Goal: Use online tool/utility: Use online tool/utility

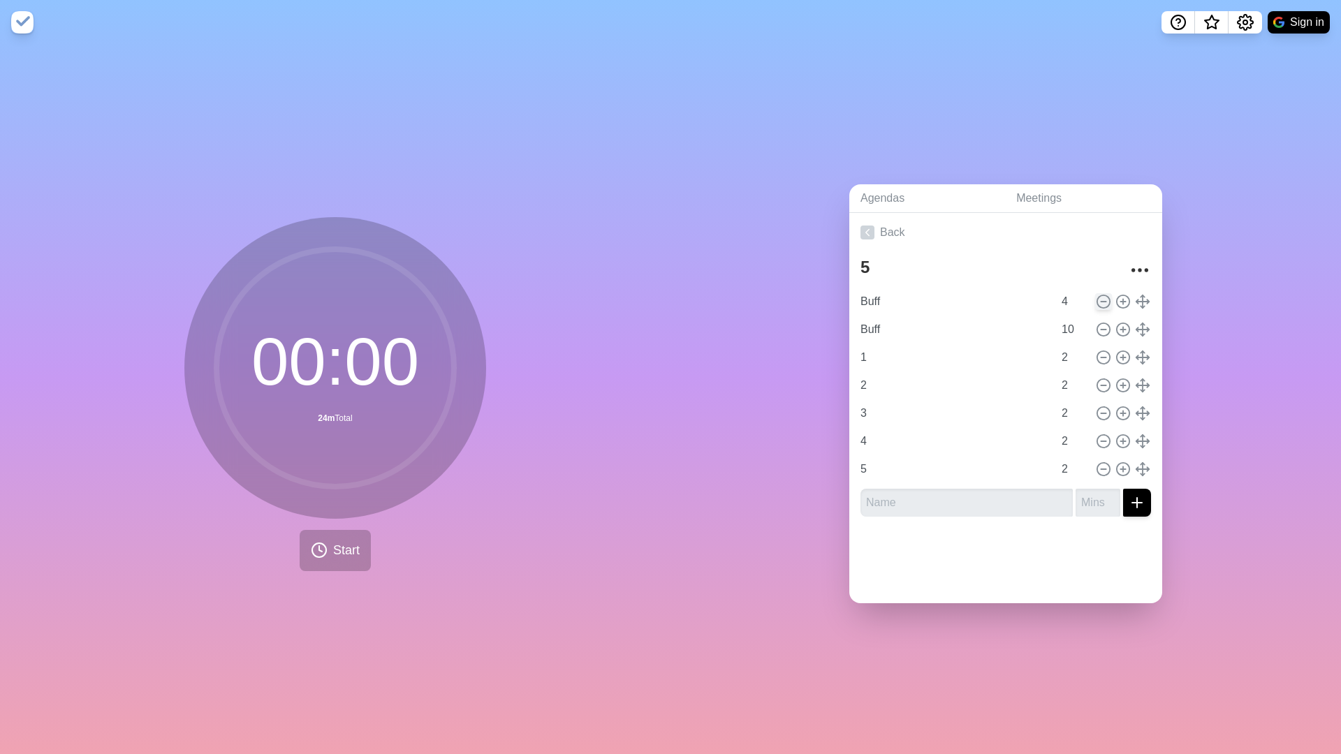
click at [1075, 303] on icon at bounding box center [1103, 301] width 15 height 15
type input "10"
type input "1"
type input "2"
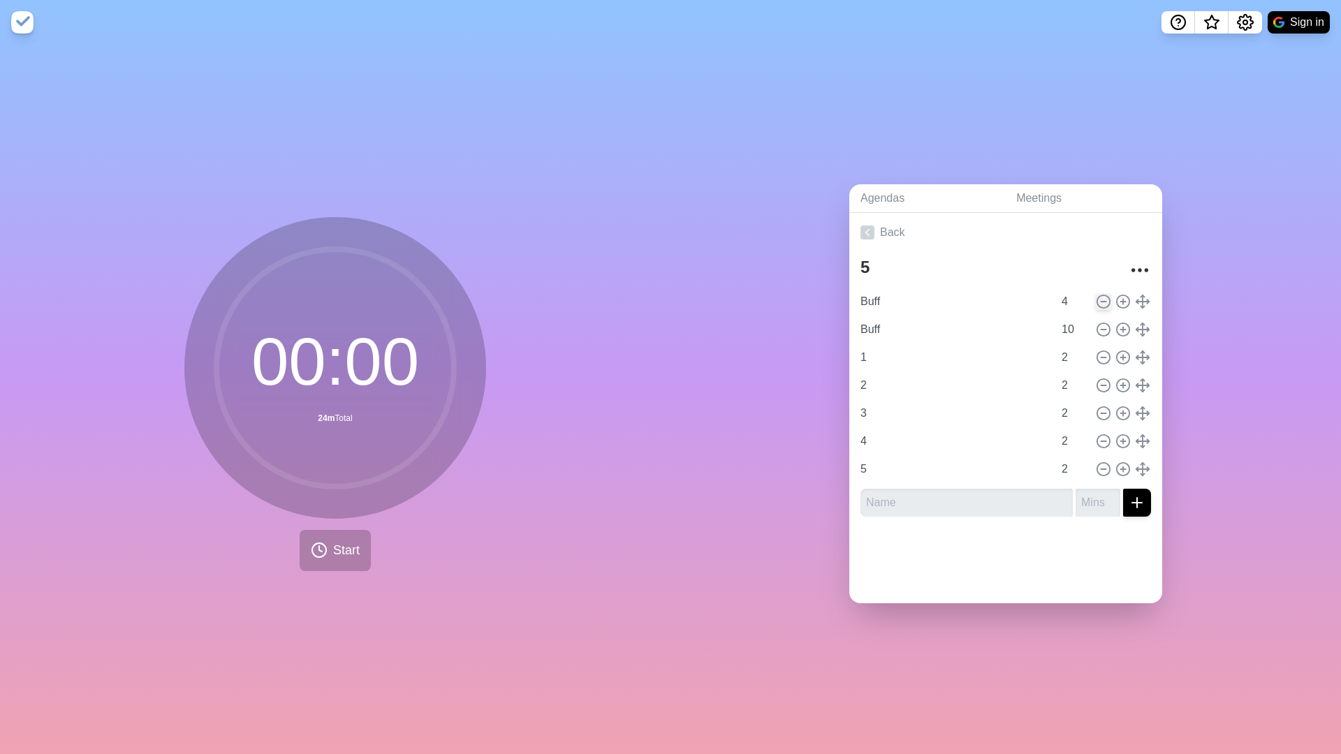
type input "3"
type input "4"
type input "5"
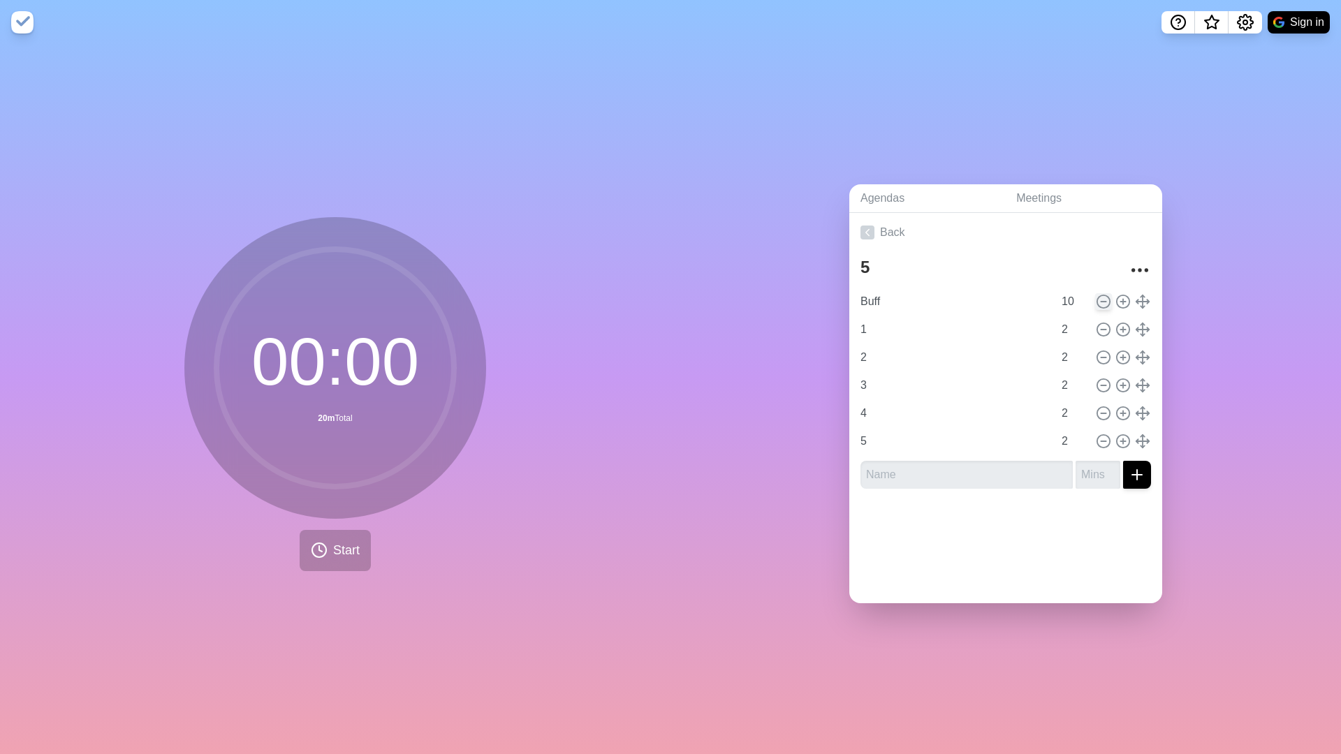
click at [1075, 303] on icon at bounding box center [1103, 301] width 15 height 15
type input "1"
type input "2"
type input "3"
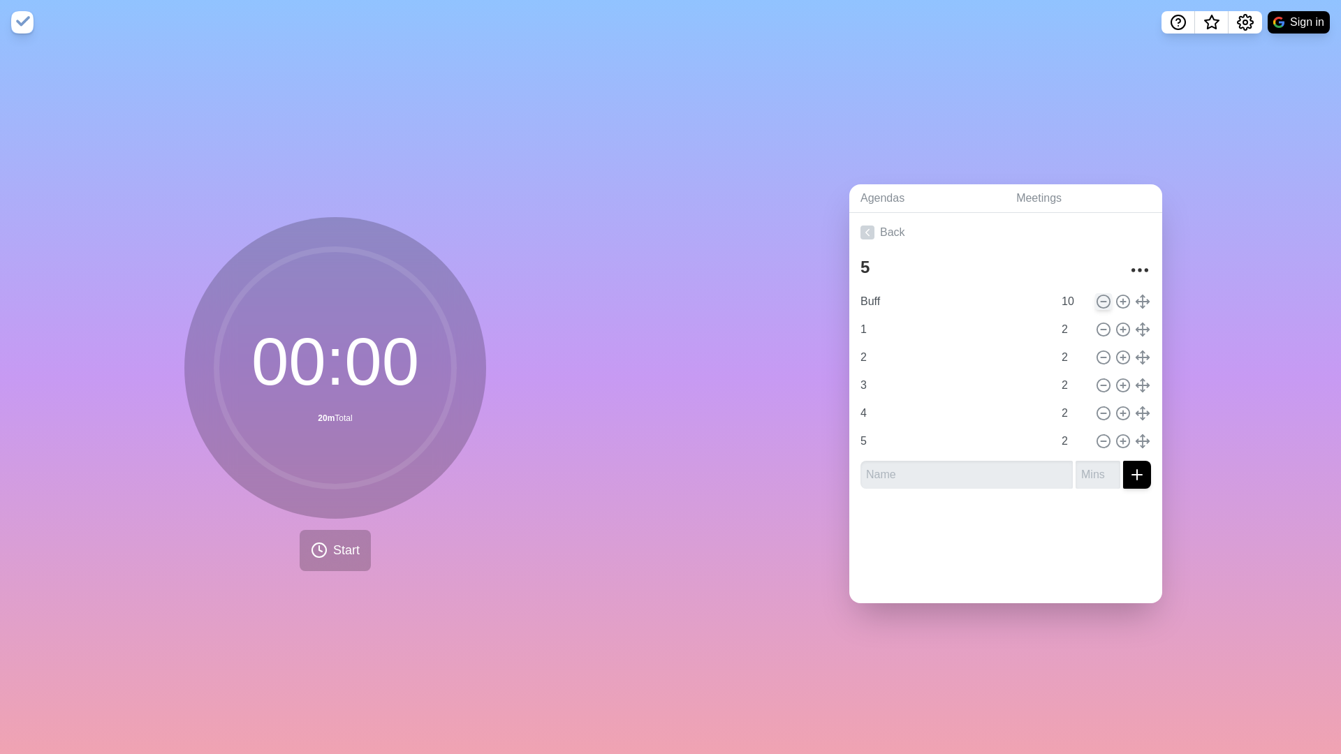
type input "4"
type input "5"
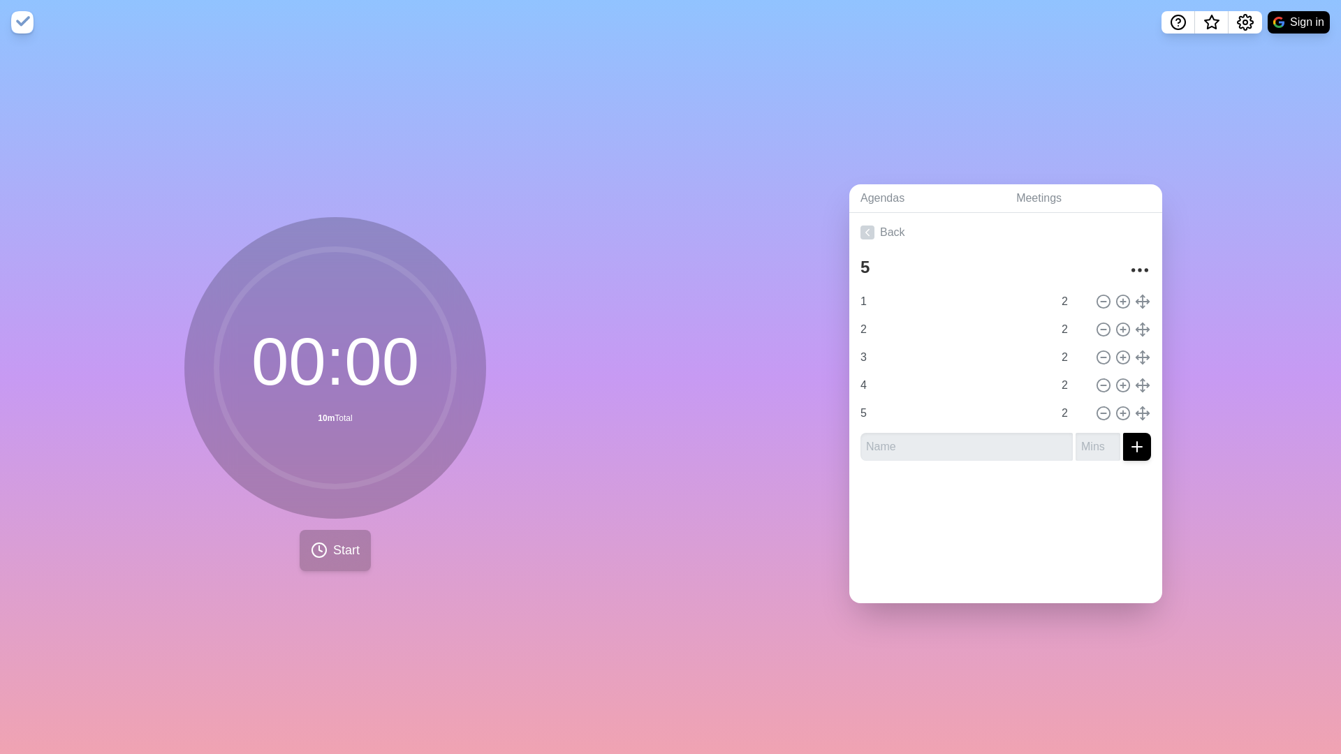
click at [344, 526] on span "Start" at bounding box center [346, 550] width 27 height 19
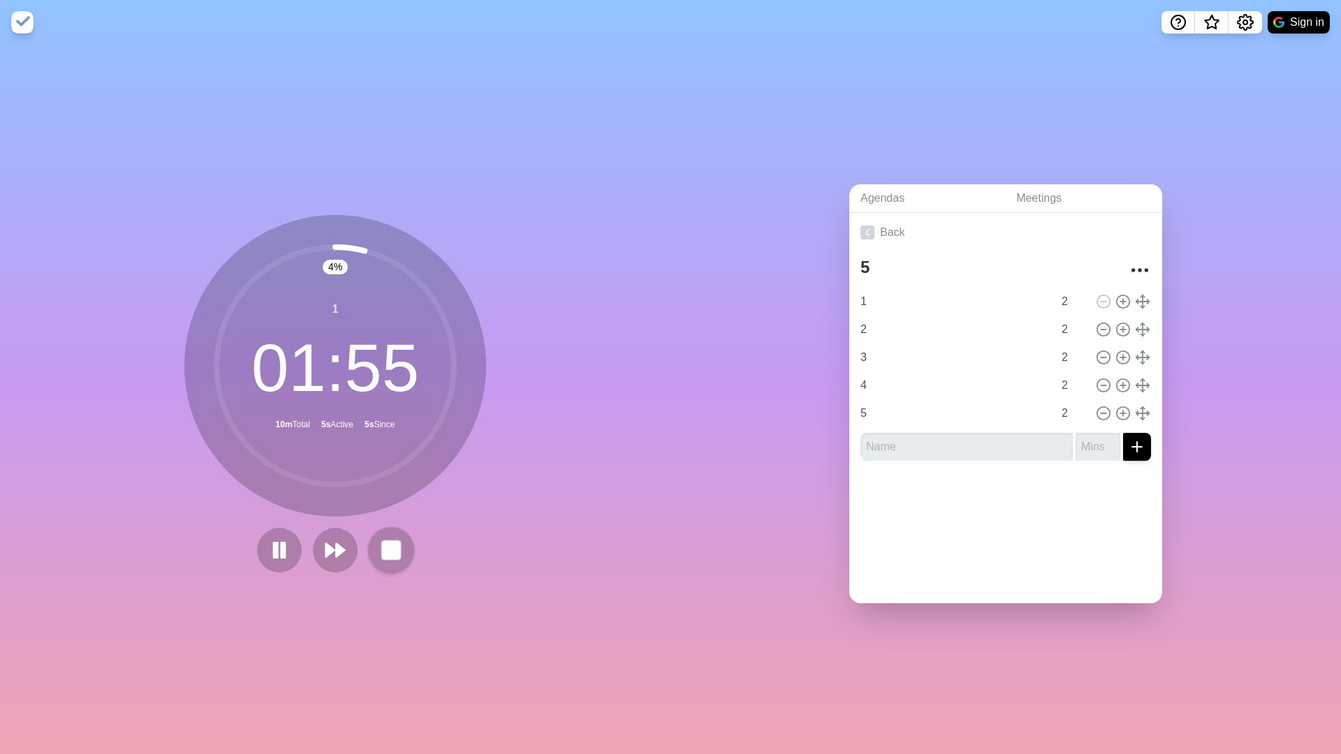
click at [399, 526] on rect at bounding box center [390, 549] width 17 height 17
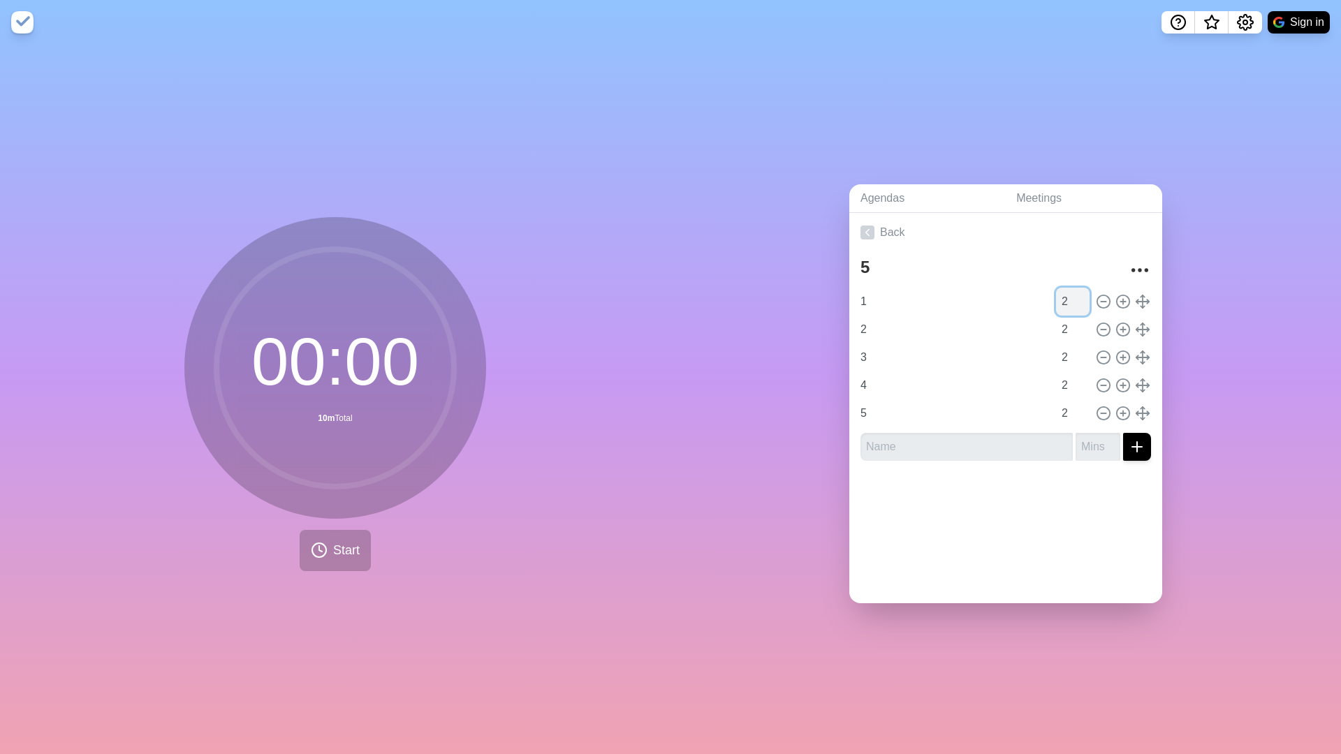
click at [1075, 298] on input "2" at bounding box center [1073, 302] width 34 height 28
type input "2.5"
click at [1075, 302] on line at bounding box center [1123, 302] width 5 height 0
type input "1"
type input "2.5"
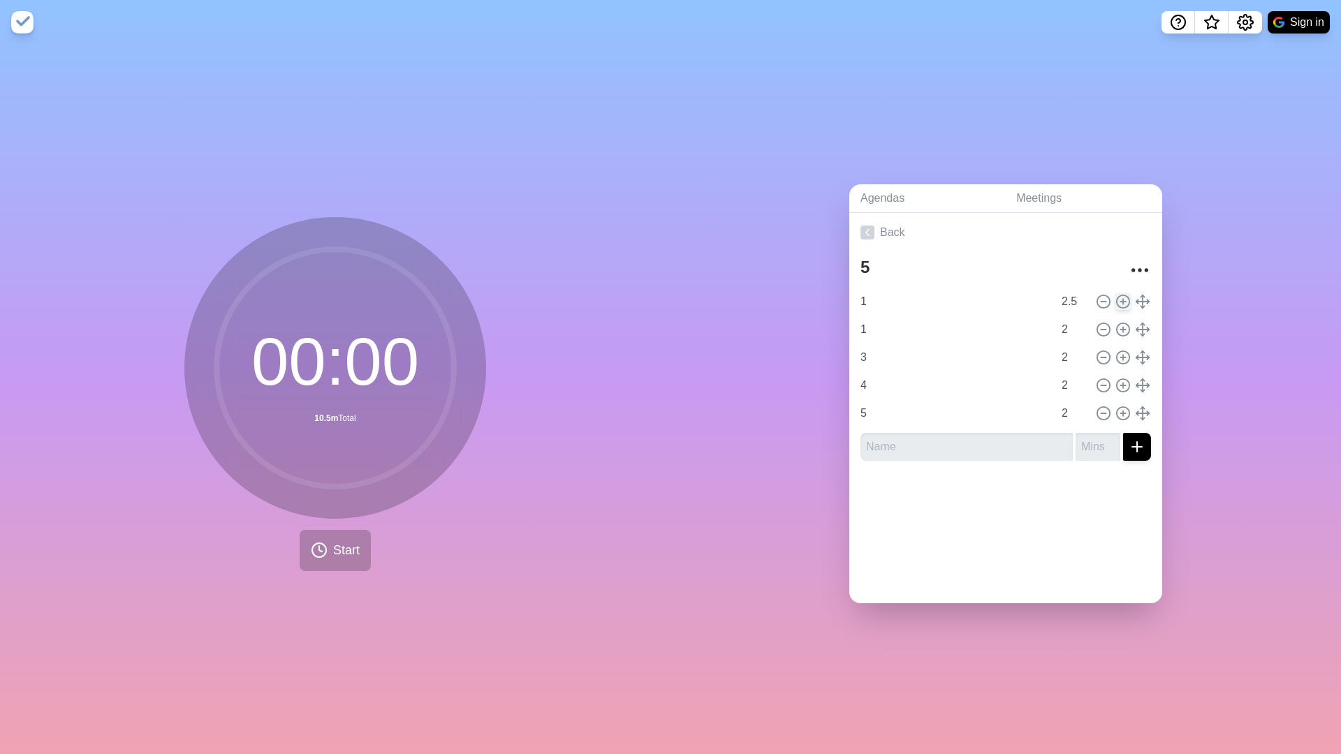
type input "2"
type input "3"
type input "4"
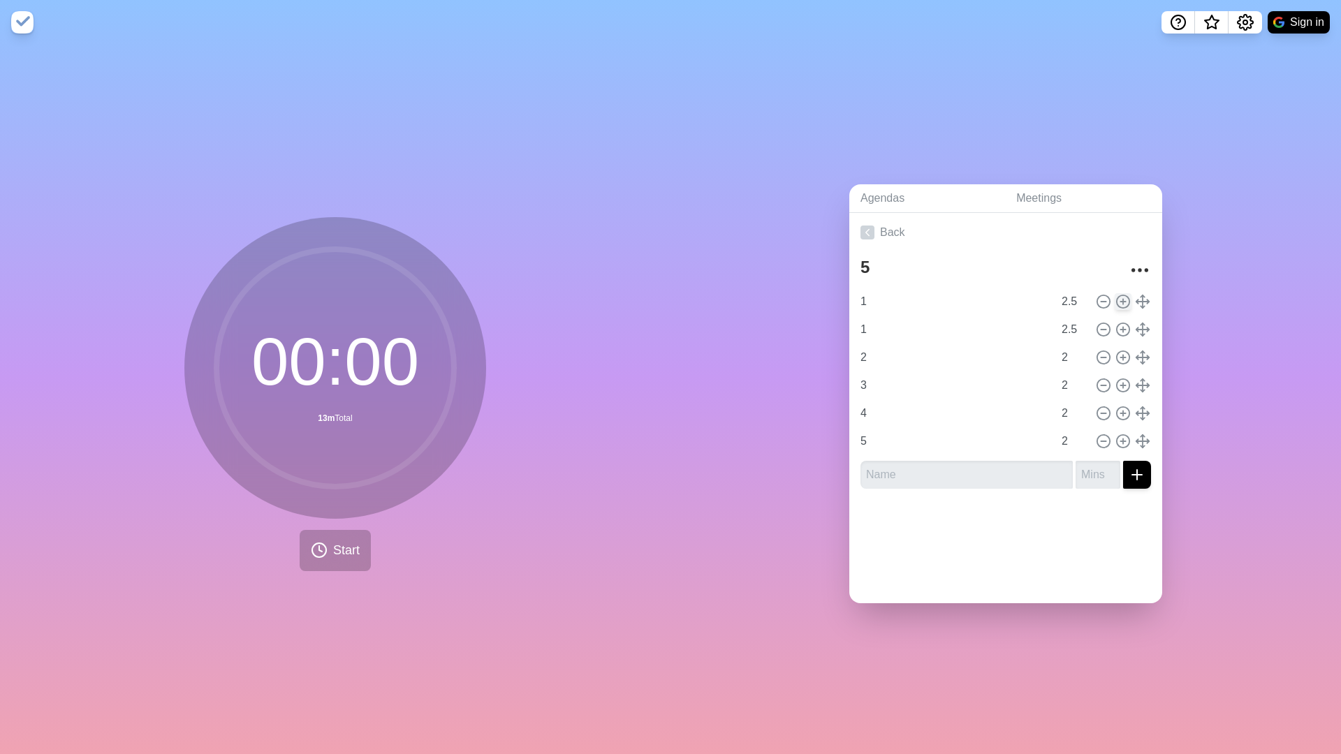
click at [1075, 302] on line at bounding box center [1123, 302] width 5 height 0
type input "1"
type input "2.5"
type input "2"
type input "3"
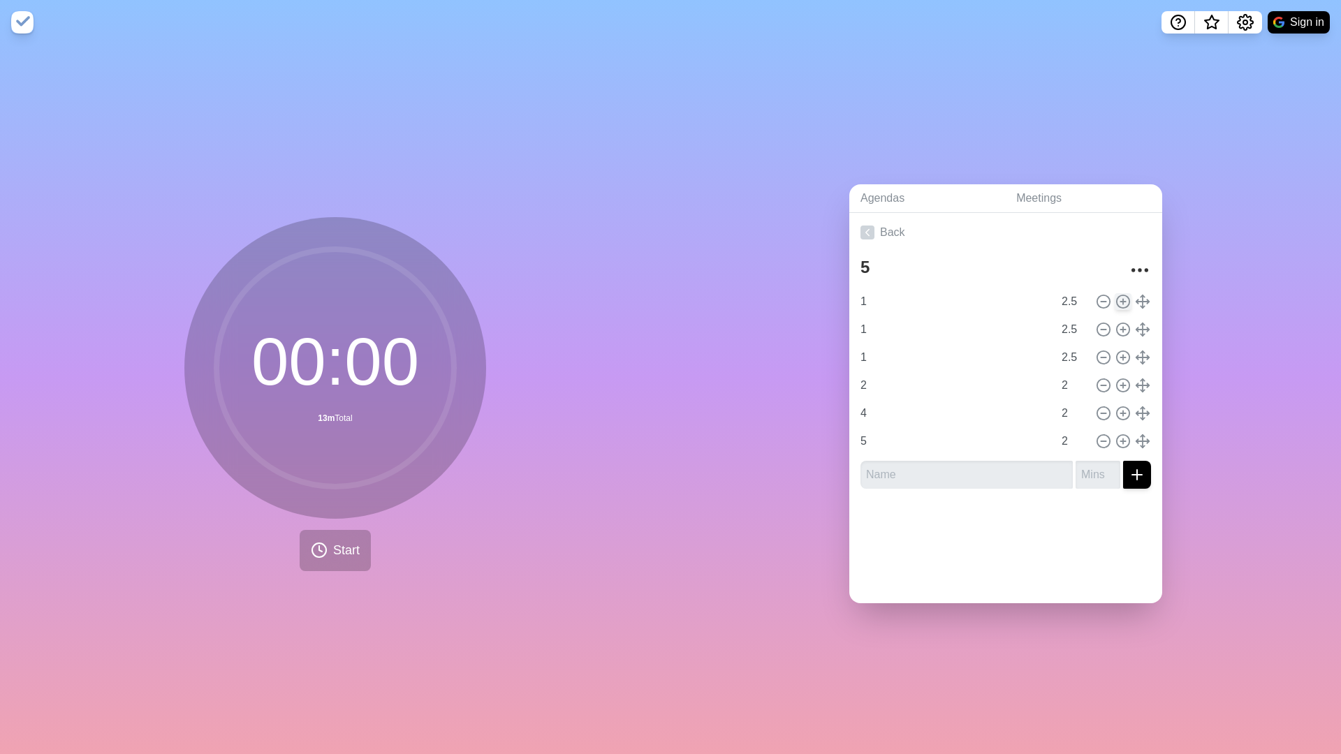
type input "4"
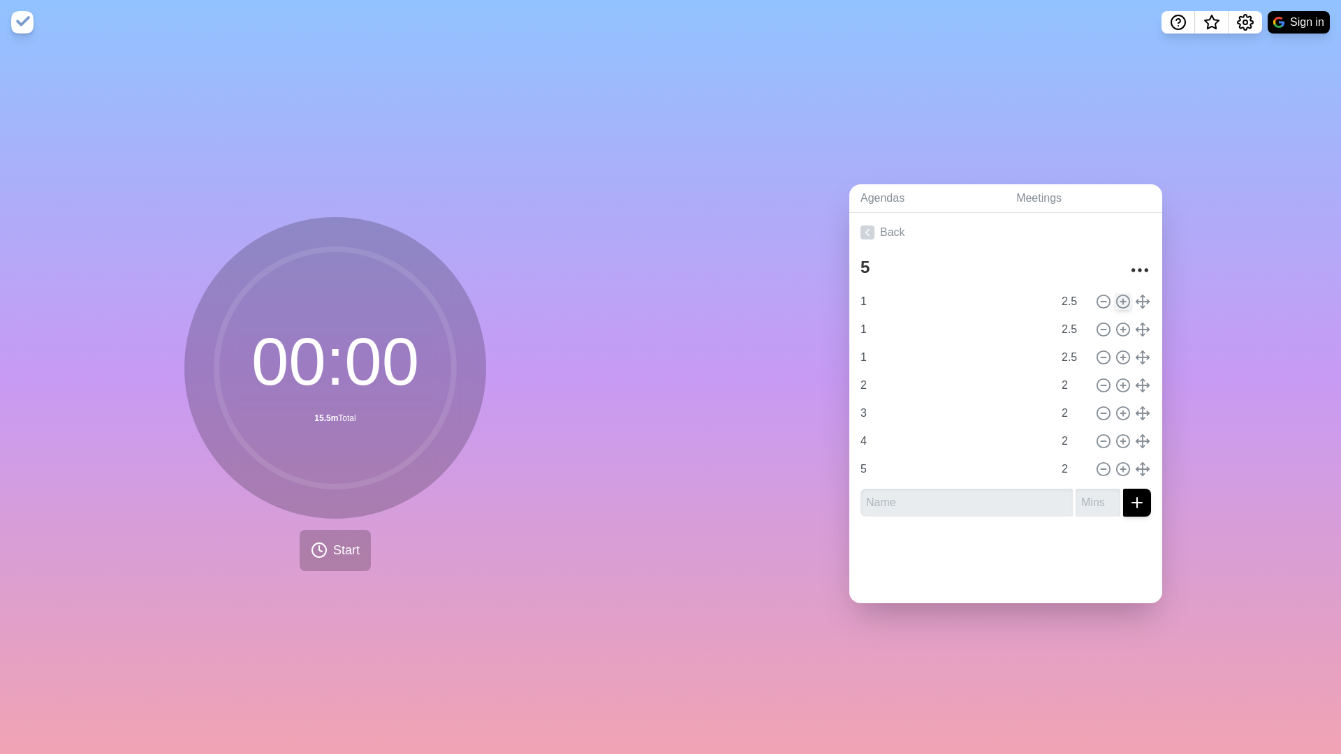
click at [1075, 302] on line at bounding box center [1123, 302] width 5 height 0
type input "1"
type input "2.5"
type input "2"
type input "3"
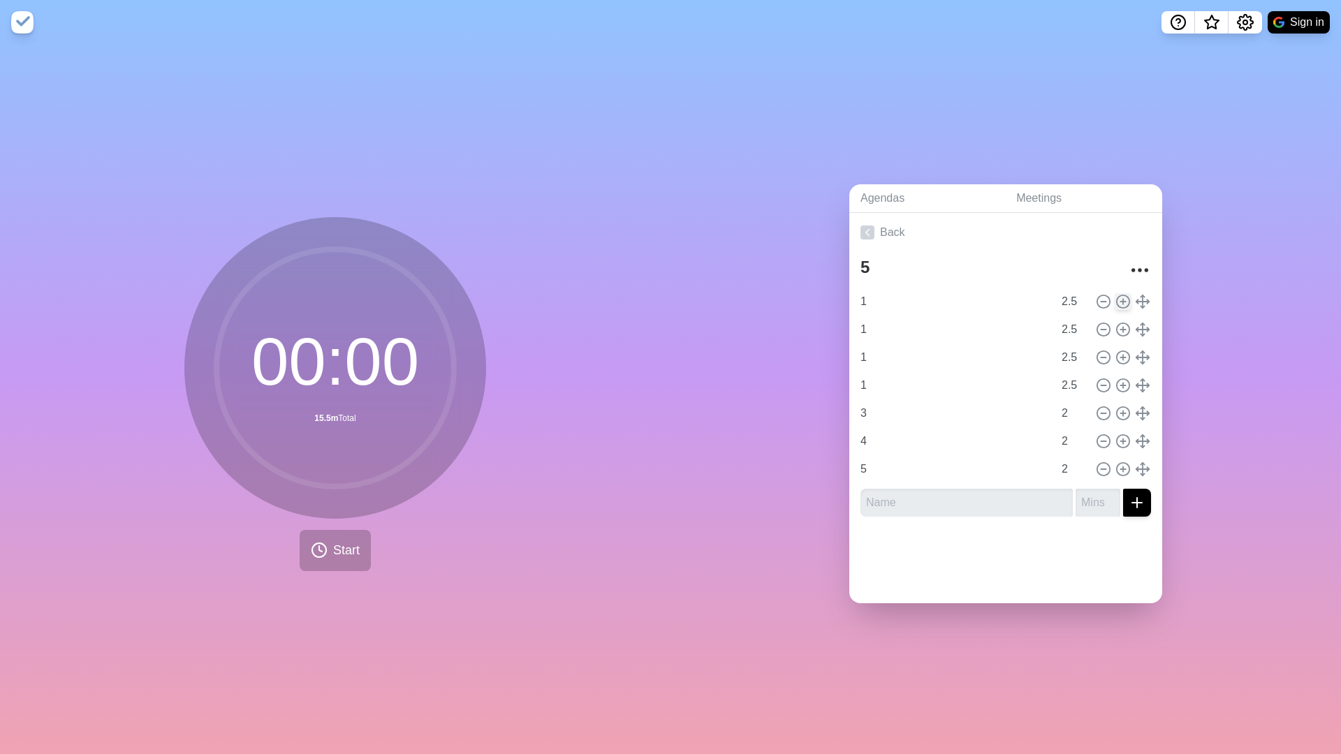
type input "4"
click at [1075, 302] on line at bounding box center [1123, 302] width 5 height 0
type input "1"
type input "2.5"
type input "2"
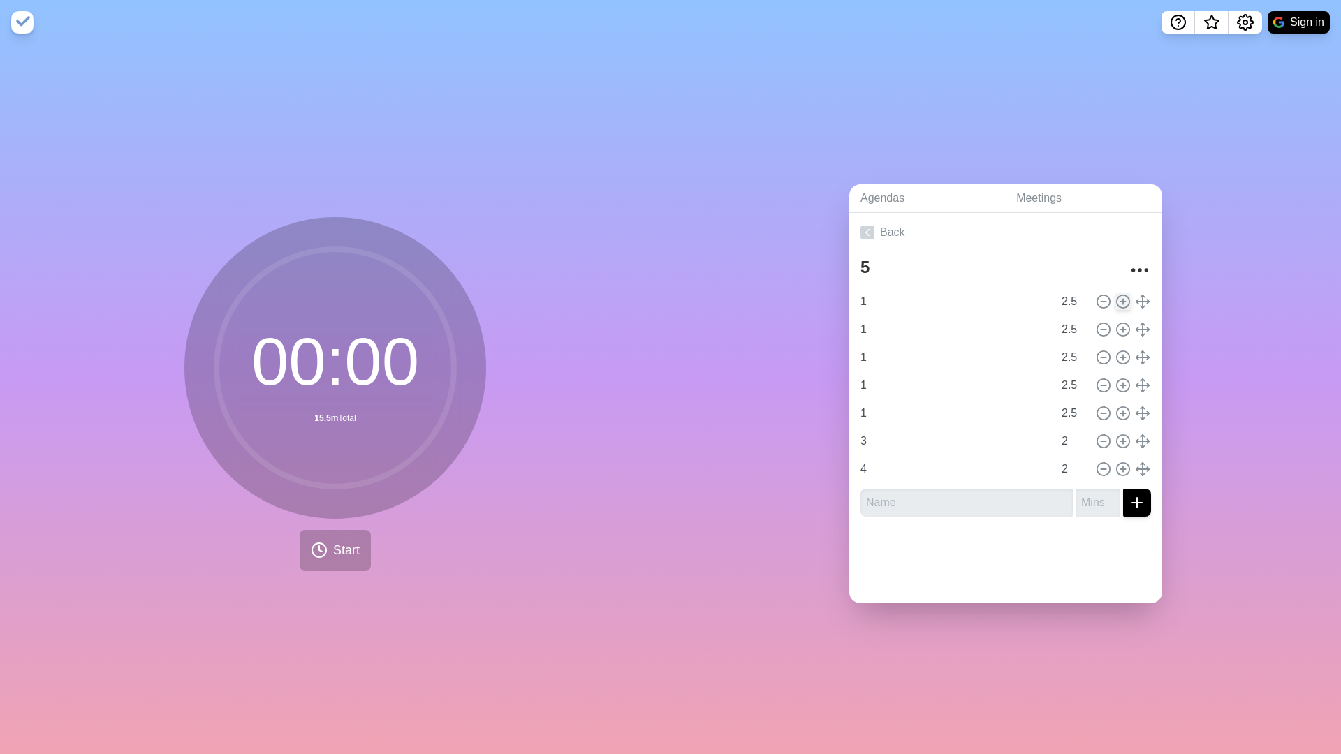
type input "3"
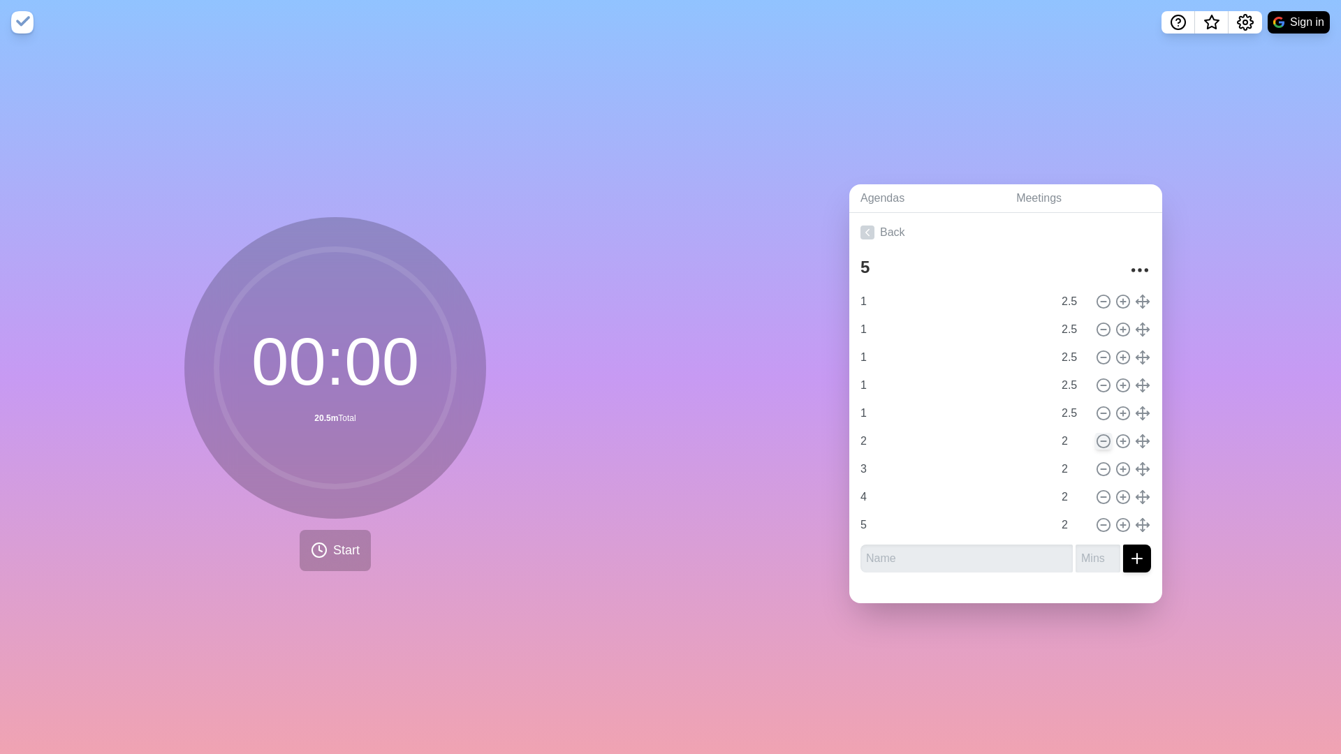
click at [1075, 442] on icon at bounding box center [1103, 441] width 15 height 15
type input "3"
type input "4"
type input "5"
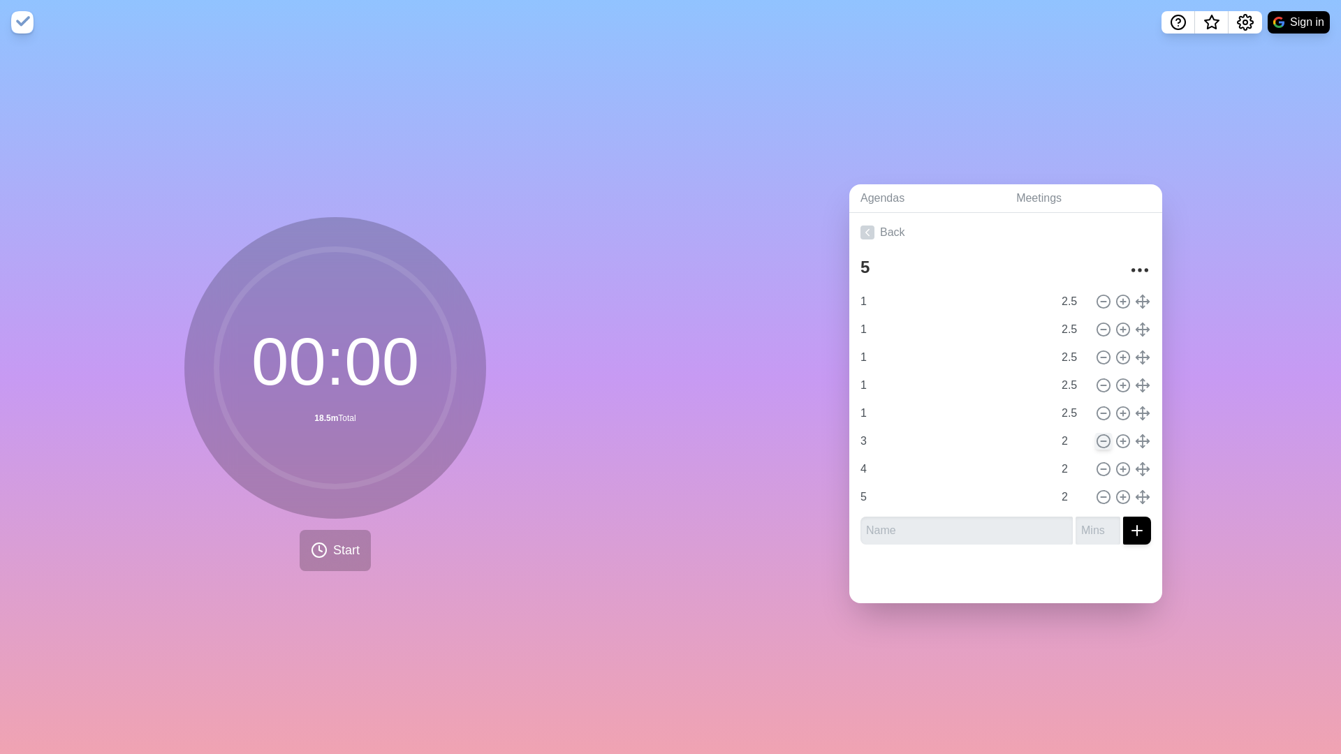
click at [1075, 442] on icon at bounding box center [1103, 441] width 15 height 15
type input "4"
type input "5"
click at [1075, 442] on icon at bounding box center [1103, 441] width 15 height 15
type input "5"
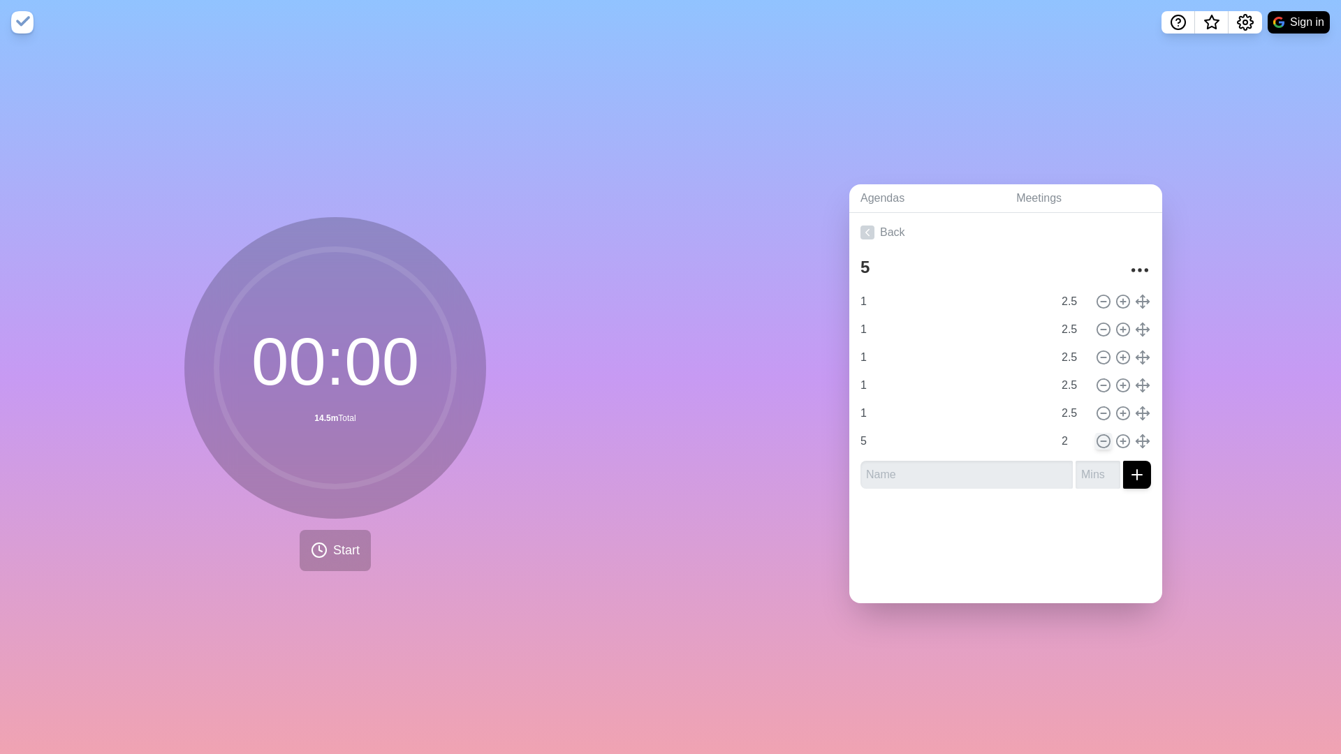
click at [1075, 442] on icon at bounding box center [1103, 441] width 15 height 15
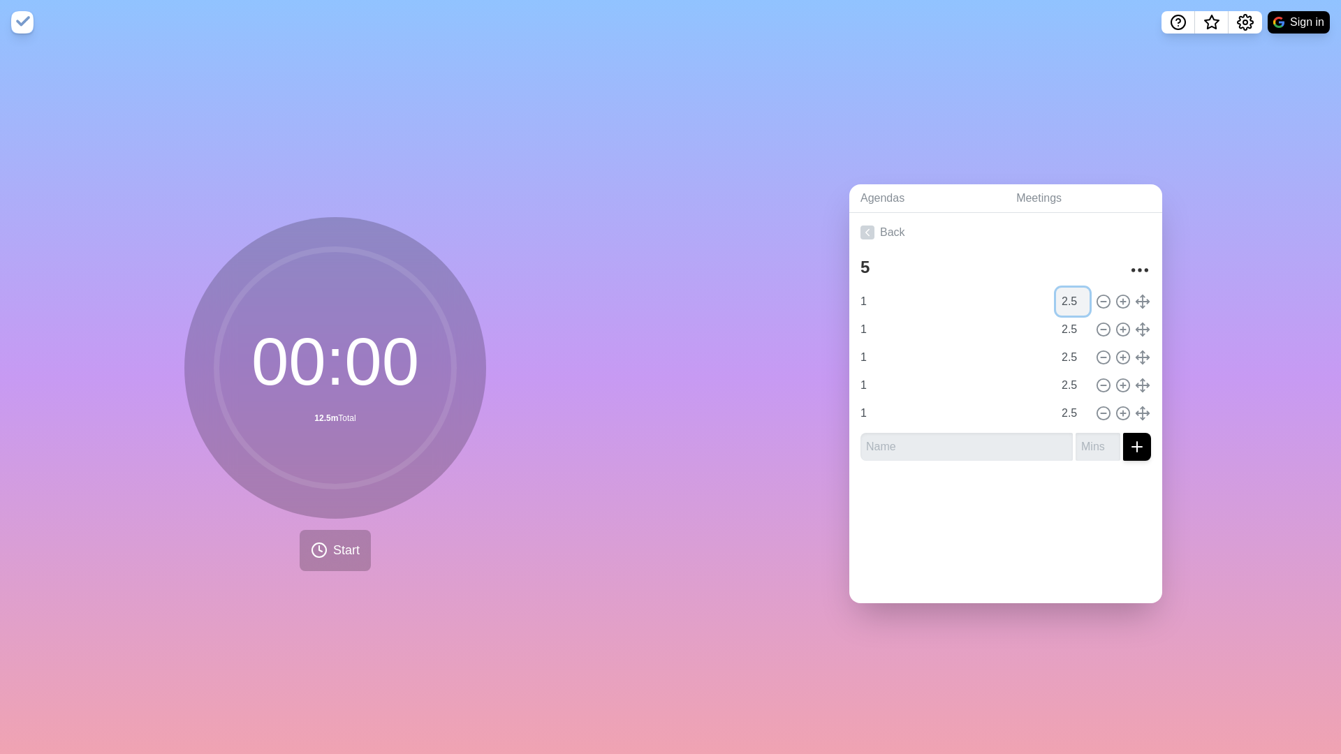
click at [1075, 298] on input "2.5" at bounding box center [1073, 302] width 34 height 28
type input "2.1"
click at [1075, 300] on icon at bounding box center [1123, 301] width 15 height 15
type input "2.1"
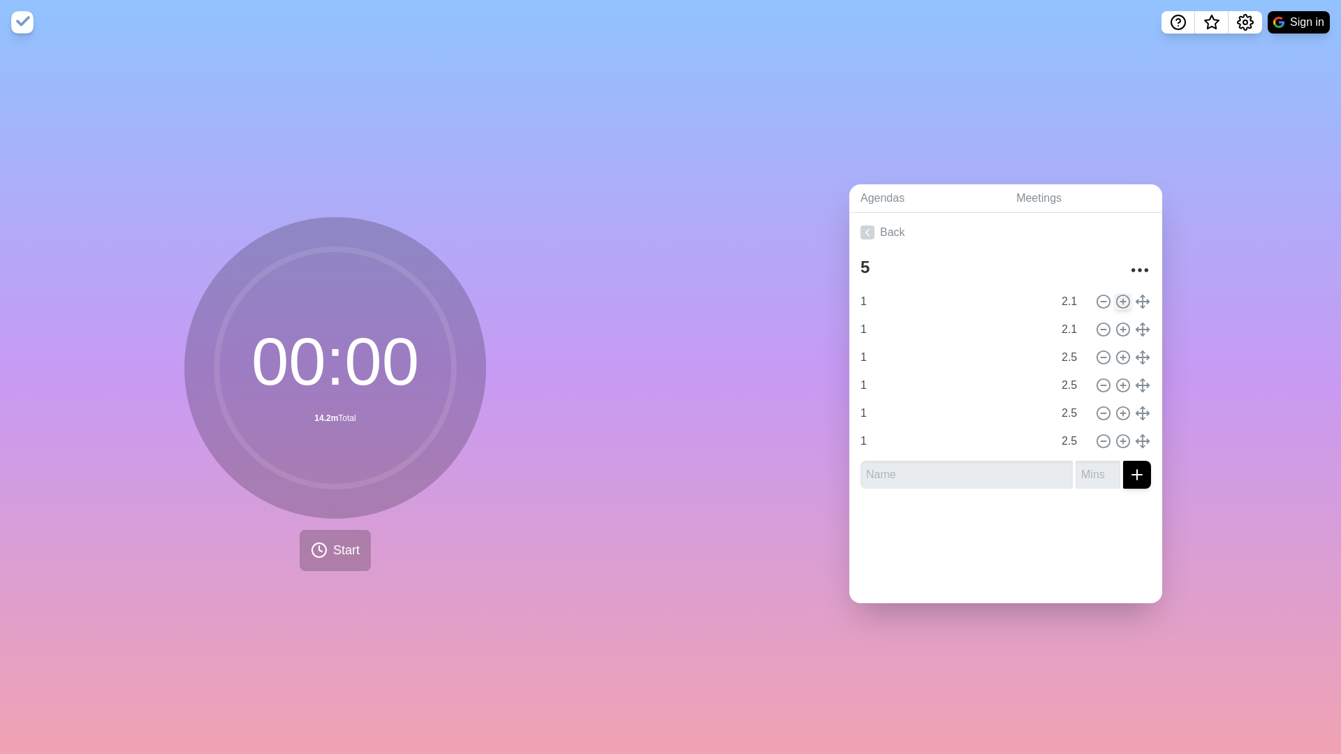
click at [1075, 300] on icon at bounding box center [1123, 301] width 15 height 15
type input "2.1"
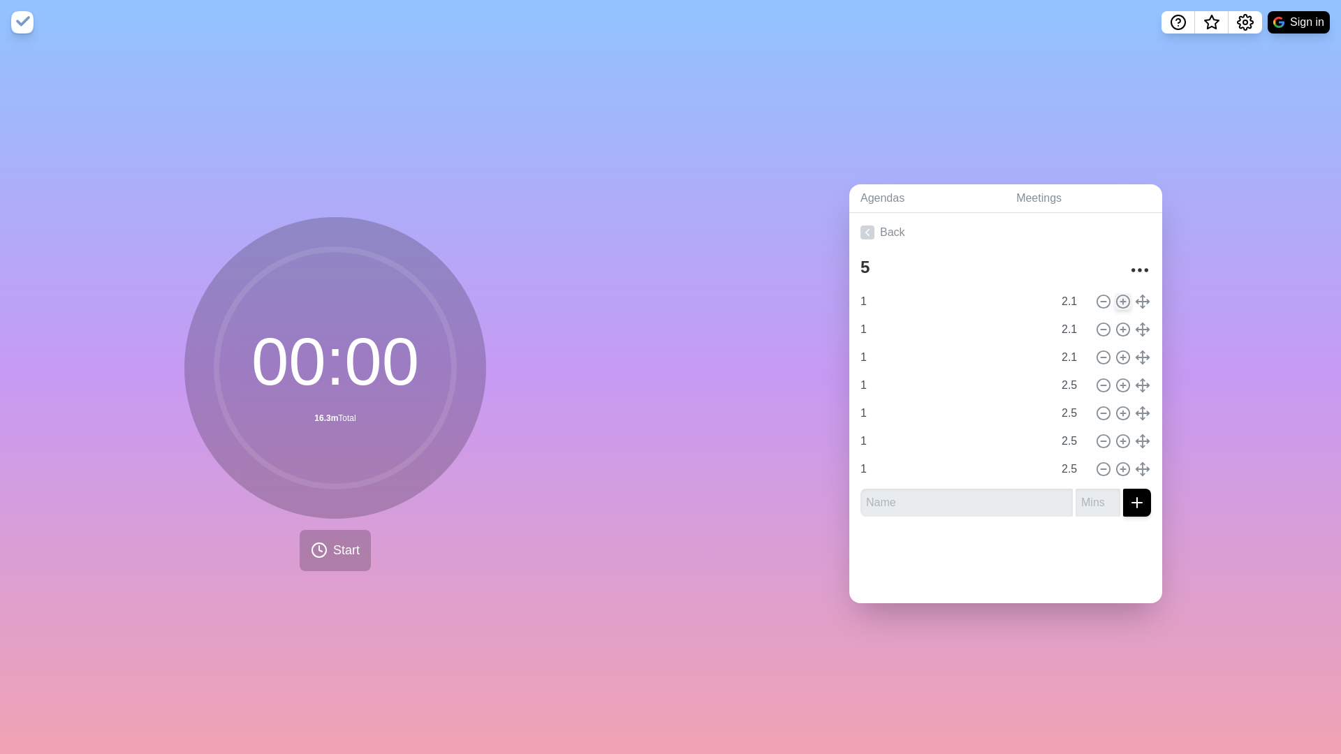
click at [1075, 300] on icon at bounding box center [1123, 301] width 15 height 15
type input "2.1"
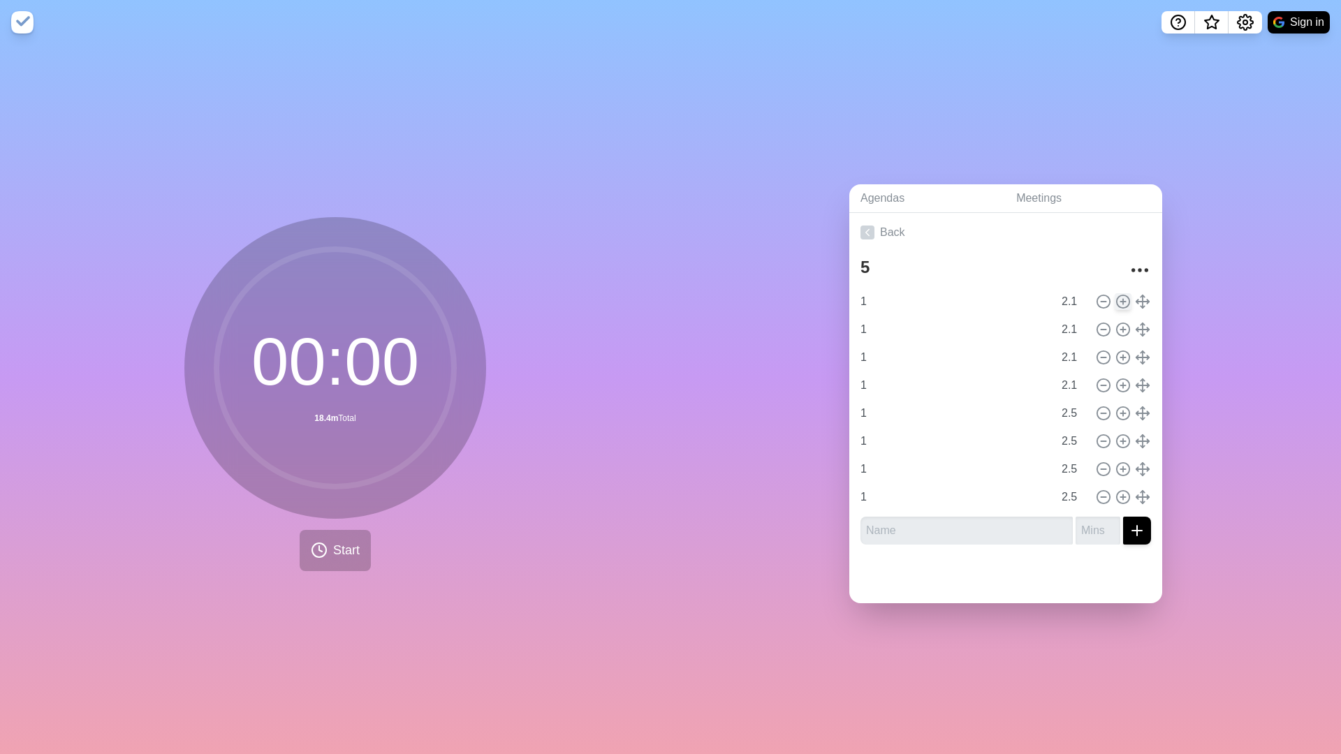
click at [1075, 300] on icon at bounding box center [1123, 301] width 15 height 15
type input "2.1"
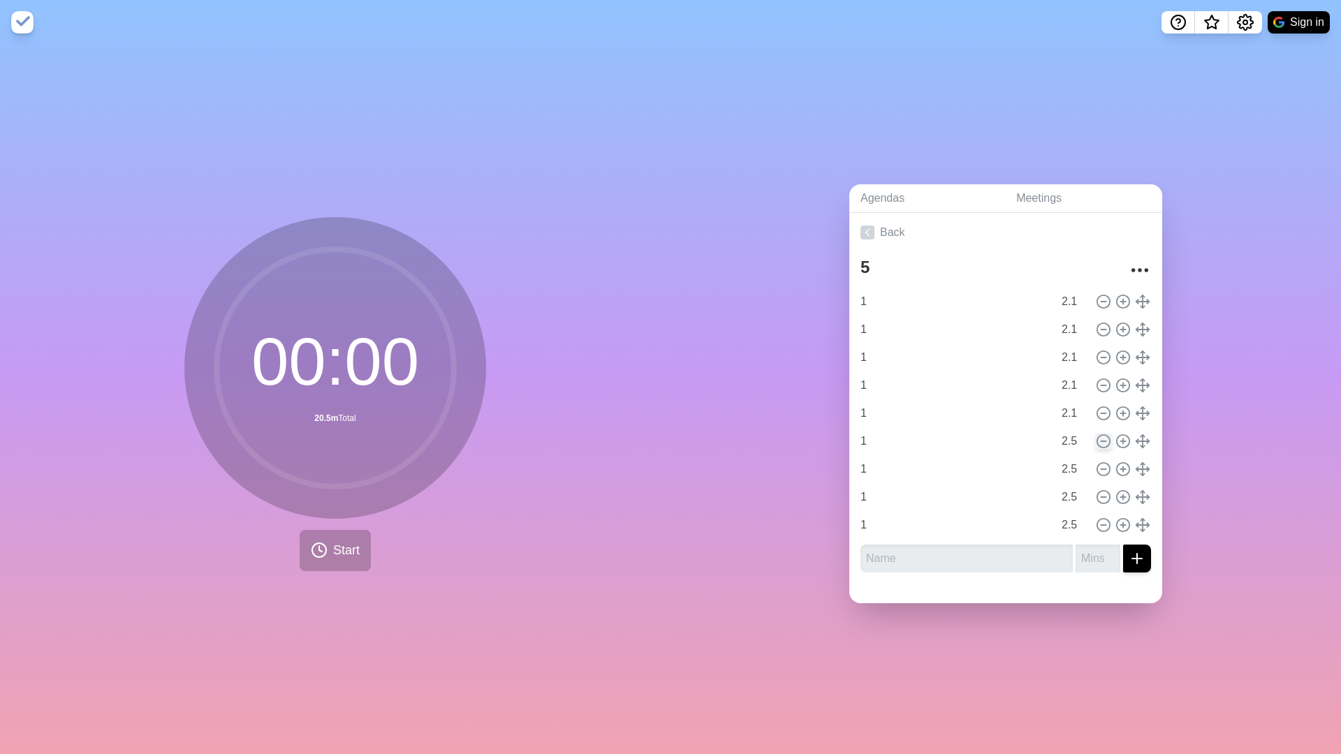
click at [1075, 434] on icon at bounding box center [1103, 441] width 15 height 15
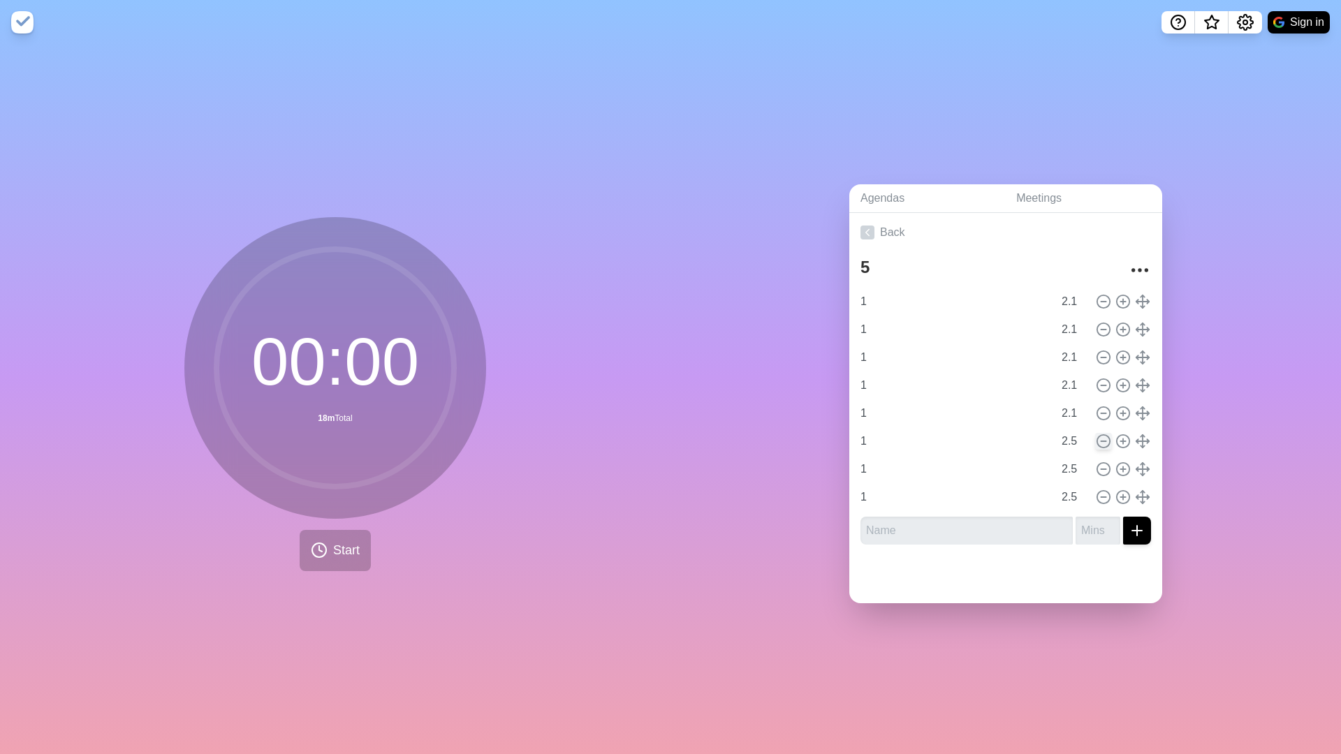
click at [1075, 434] on icon at bounding box center [1103, 441] width 15 height 15
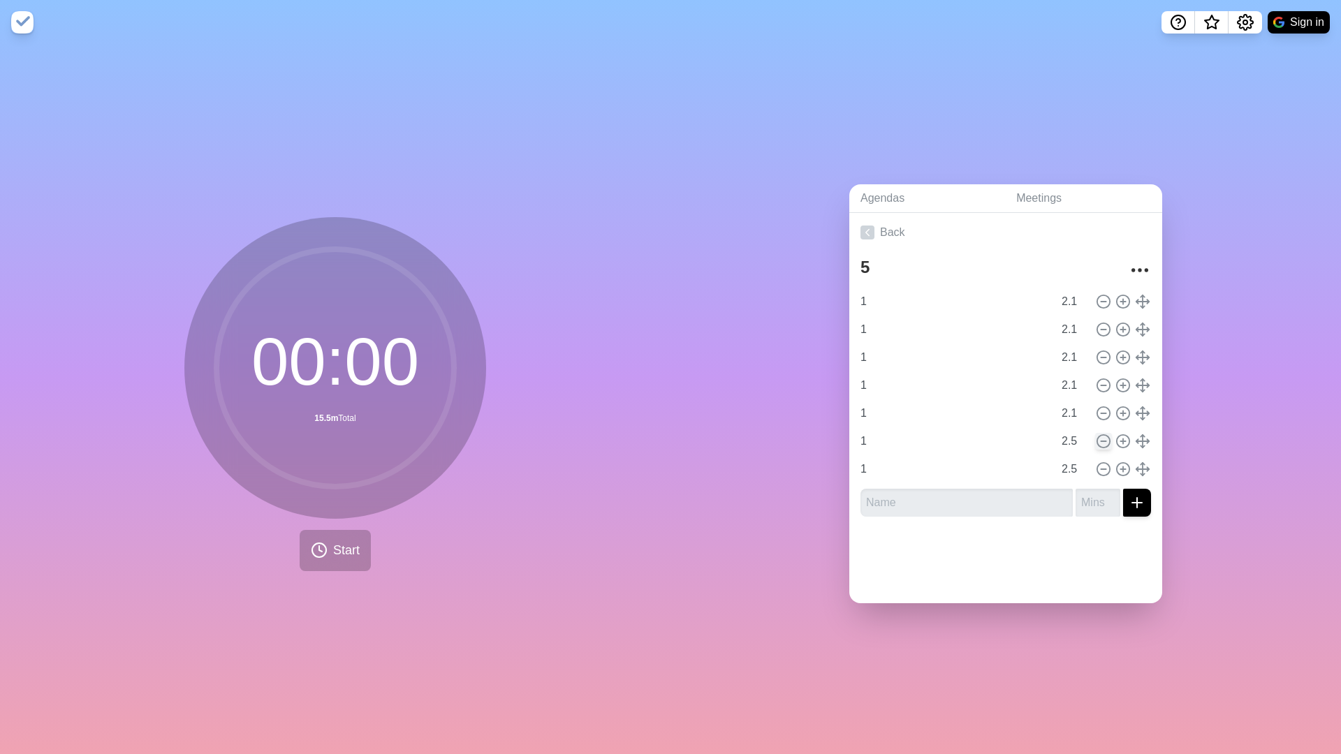
click at [1075, 434] on icon at bounding box center [1103, 441] width 15 height 15
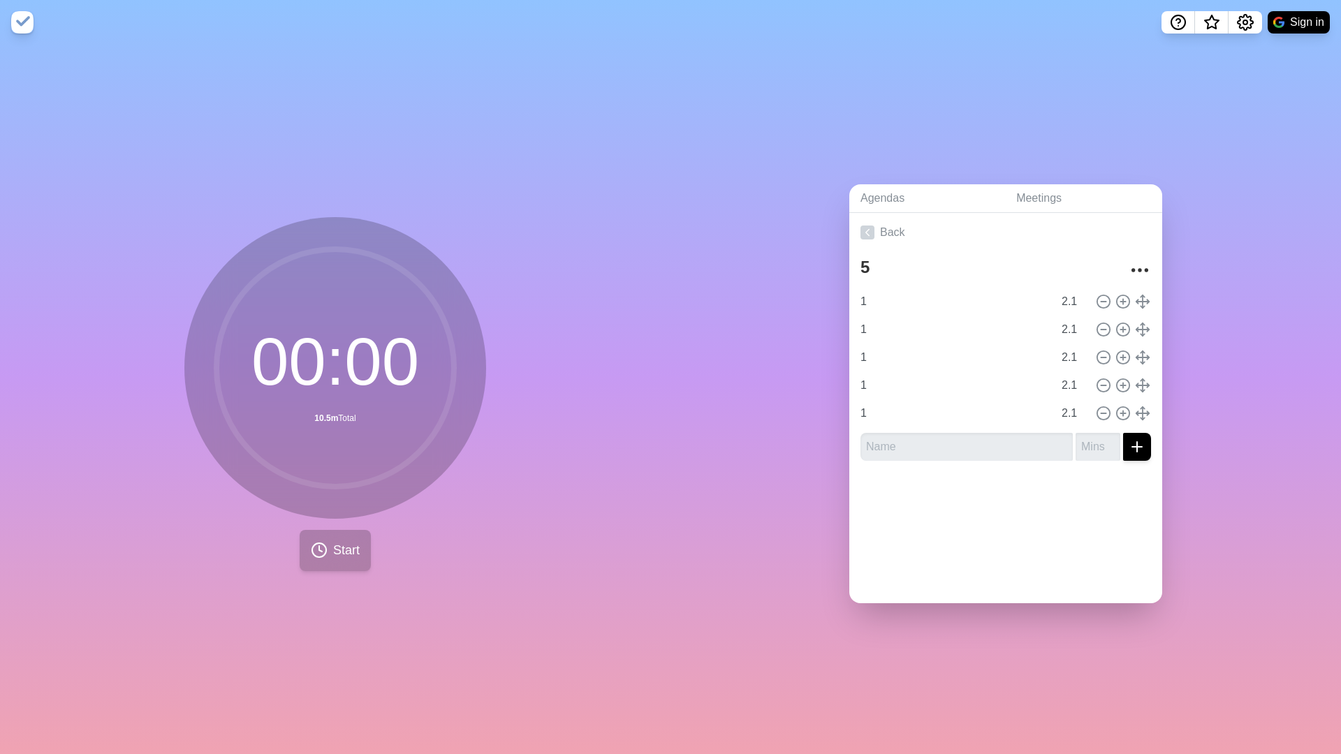
click at [358, 526] on span "Start" at bounding box center [346, 550] width 27 height 19
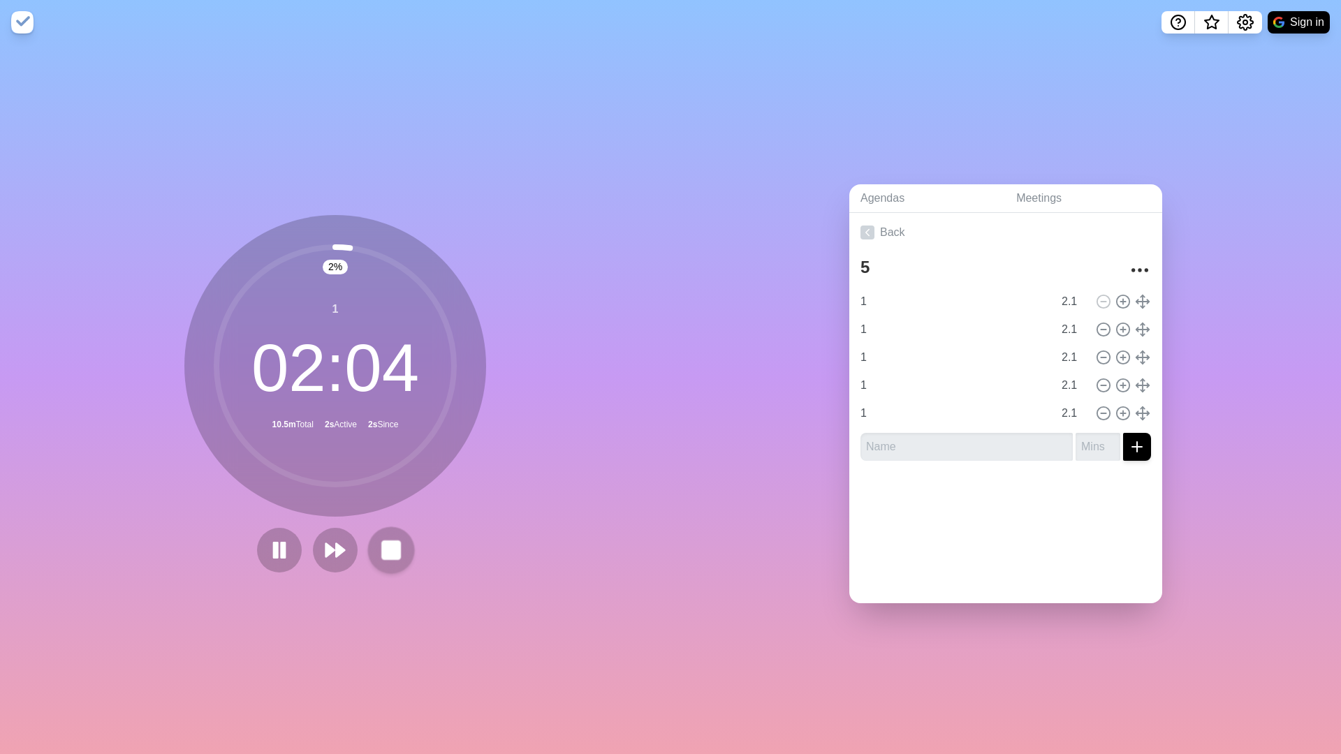
click at [400, 526] on button at bounding box center [390, 550] width 47 height 47
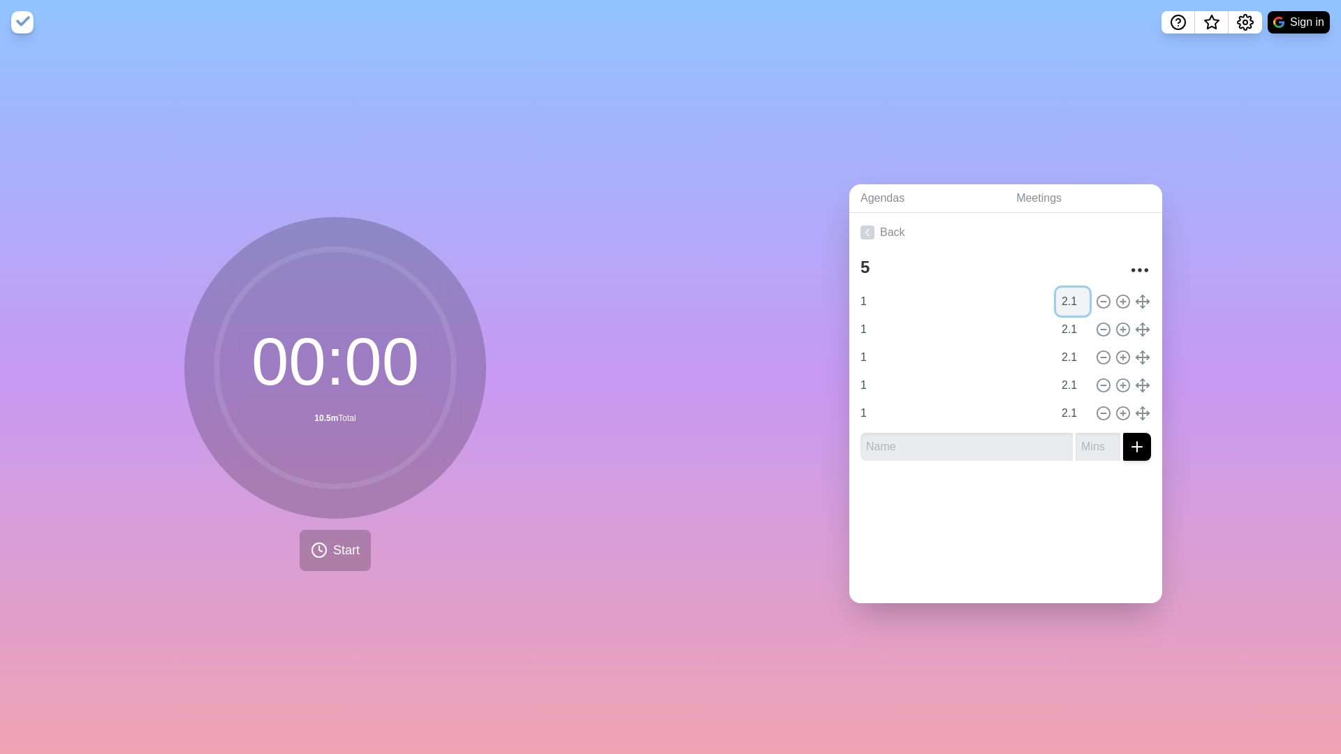
click at [1075, 305] on input "2.1" at bounding box center [1073, 302] width 34 height 28
type input "2.2"
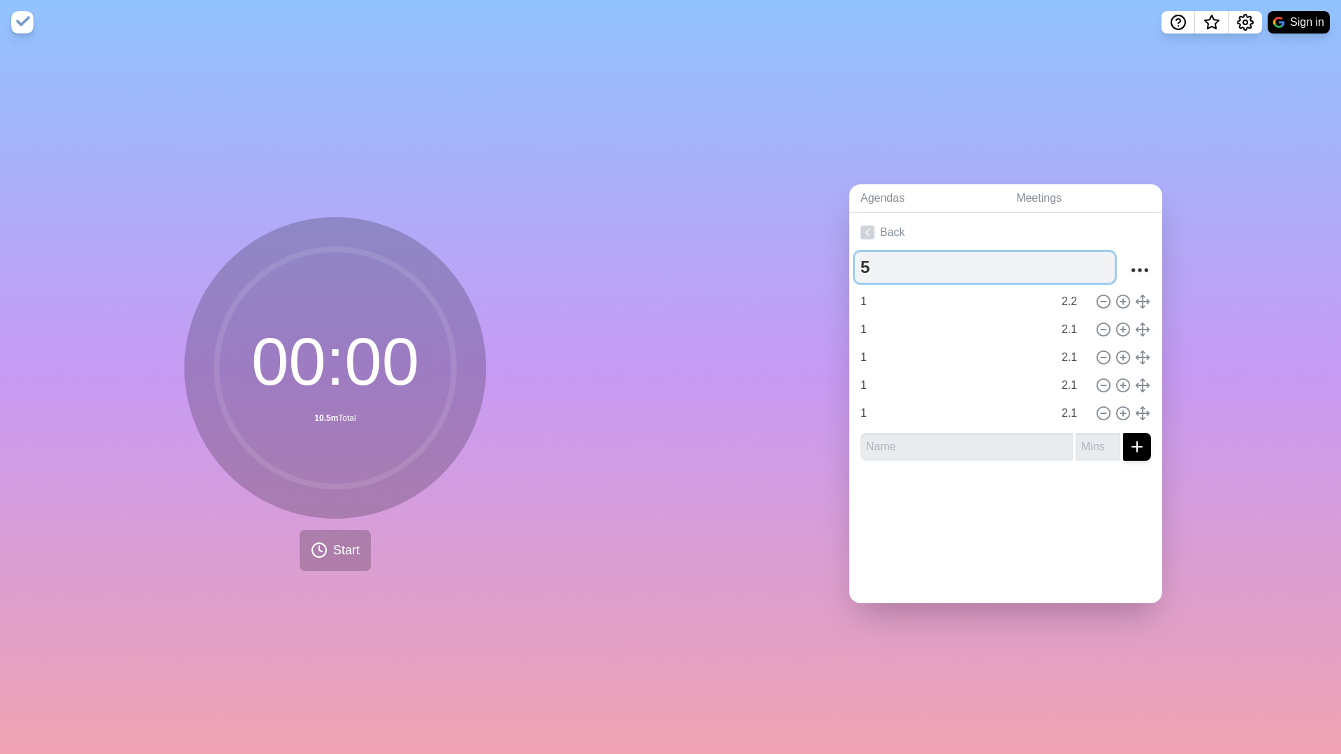
click at [1075, 271] on textarea "5" at bounding box center [985, 267] width 260 height 31
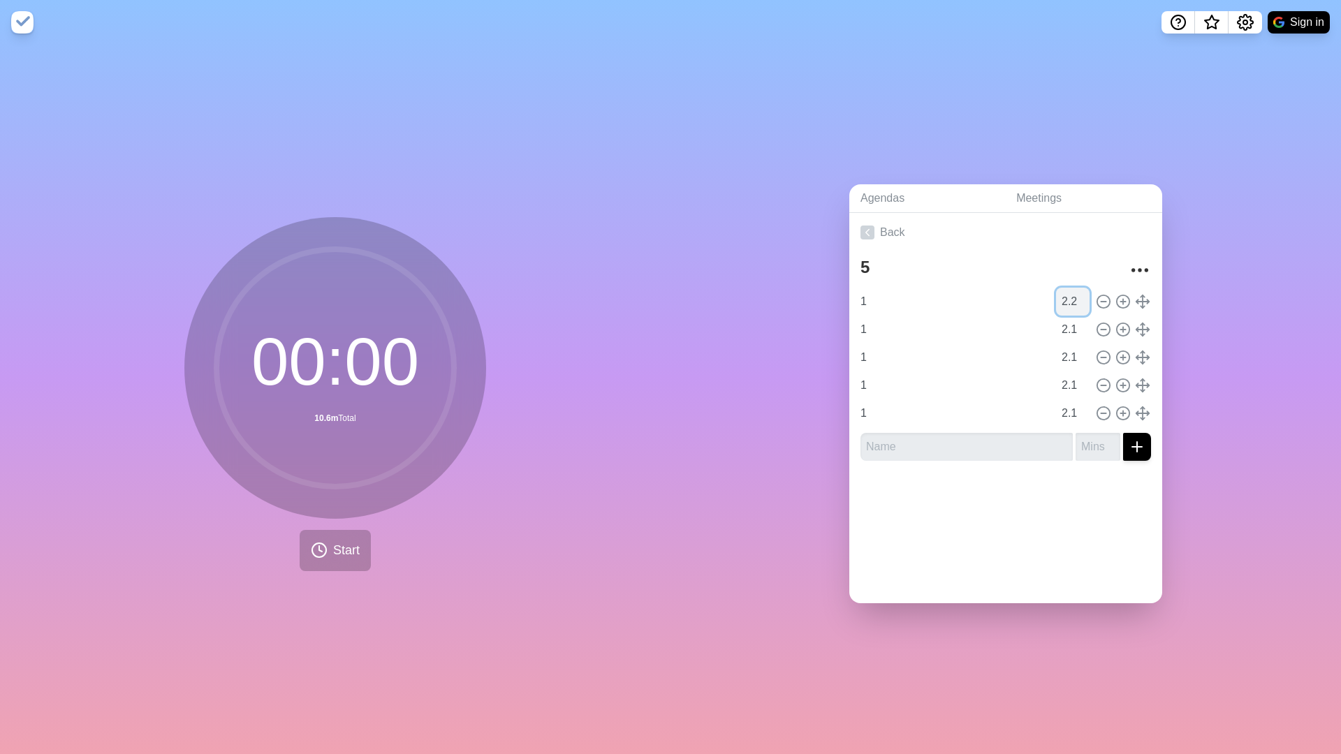
click at [1075, 308] on input "2.2" at bounding box center [1073, 302] width 34 height 28
type input "2.18"
click at [1075, 294] on icon at bounding box center [1123, 301] width 15 height 15
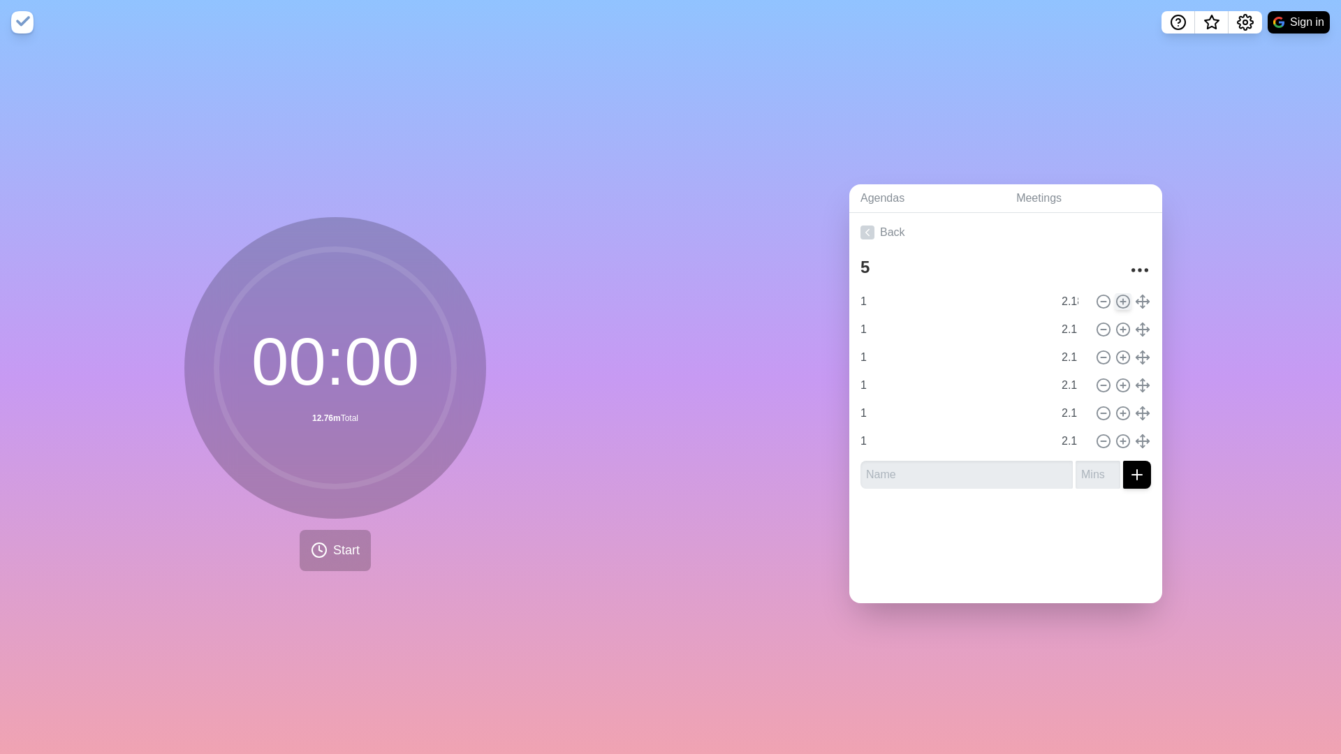
type input "2.18"
click at [1075, 298] on icon at bounding box center [1123, 301] width 15 height 15
type input "2.18"
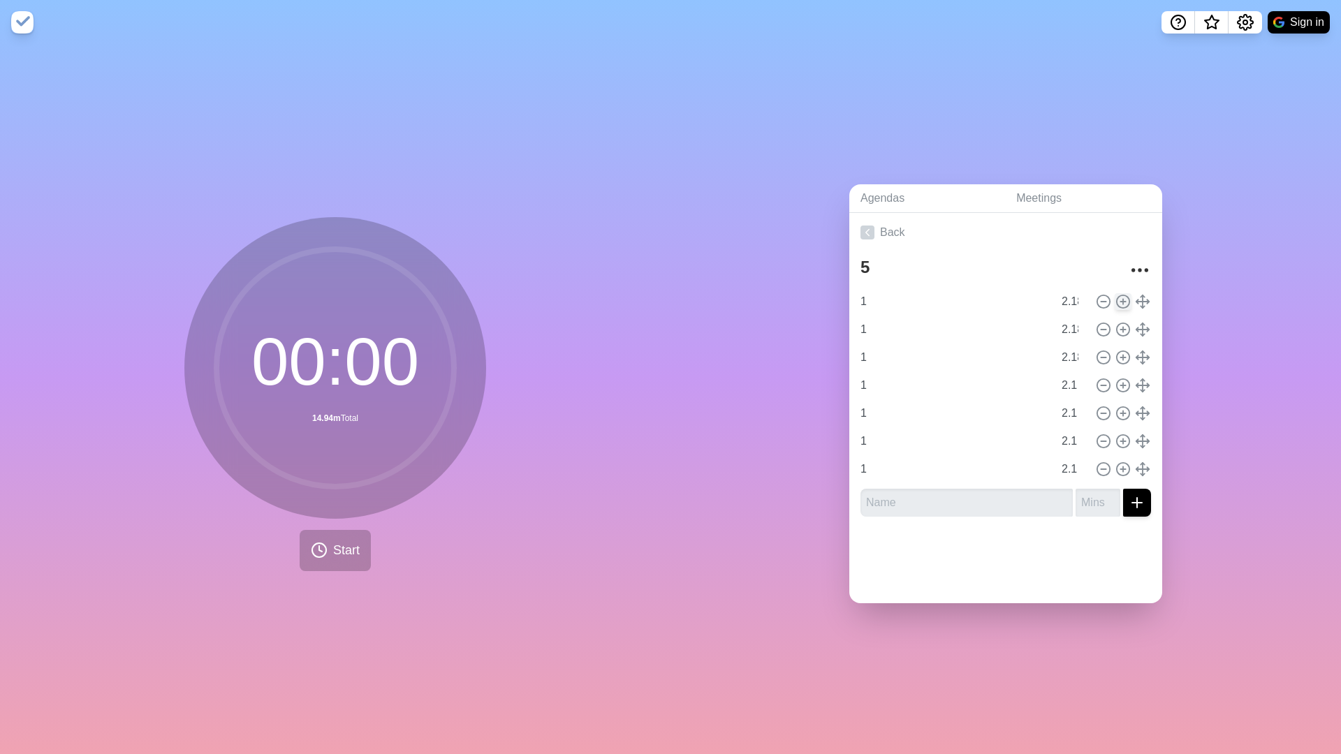
click at [1075, 298] on icon at bounding box center [1123, 301] width 15 height 15
type input "2.18"
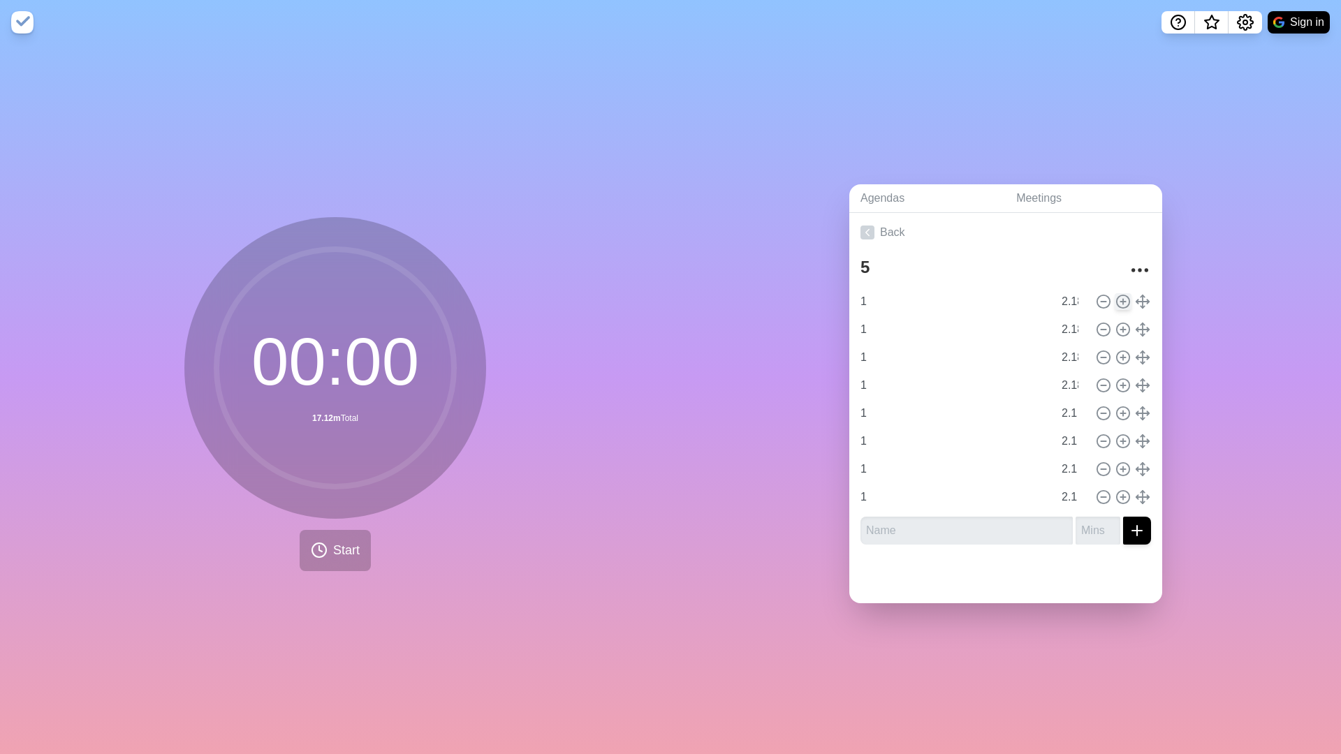
click at [1075, 298] on icon at bounding box center [1123, 301] width 15 height 15
type input "2.18"
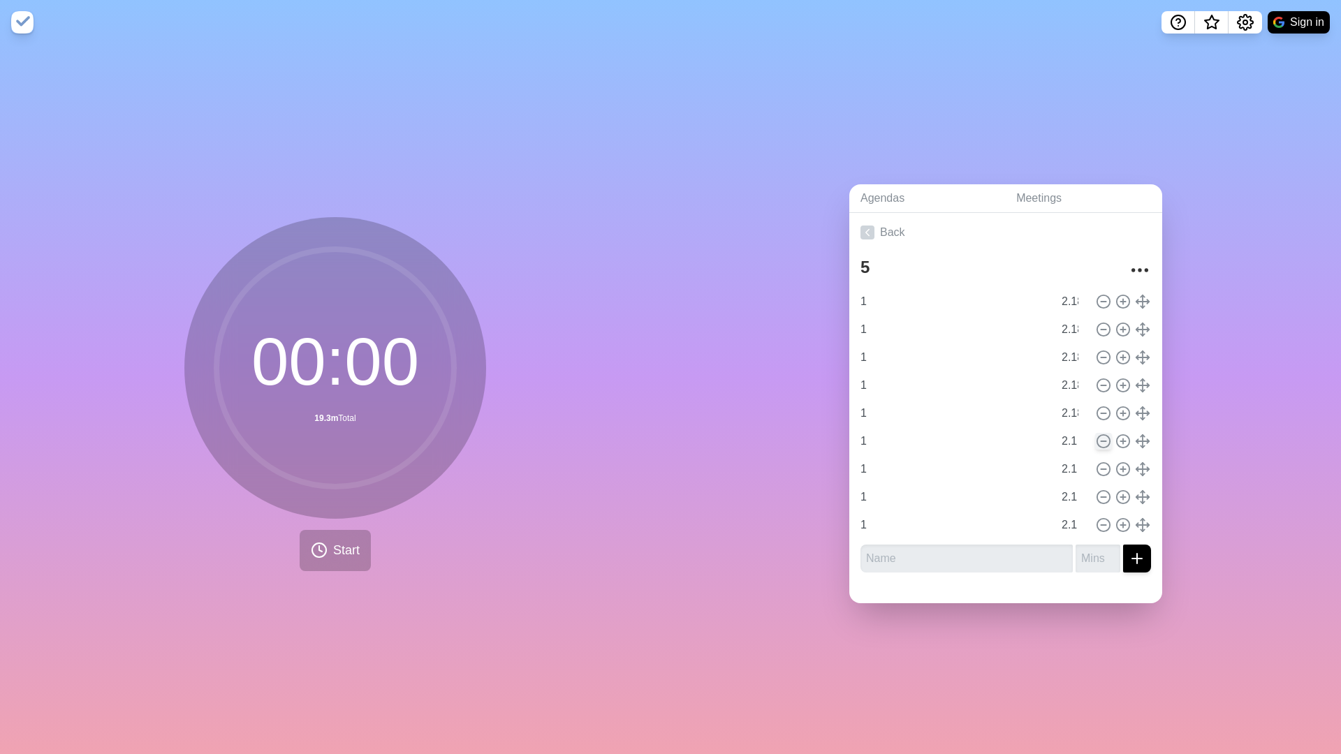
click at [1075, 433] on button at bounding box center [1103, 441] width 17 height 17
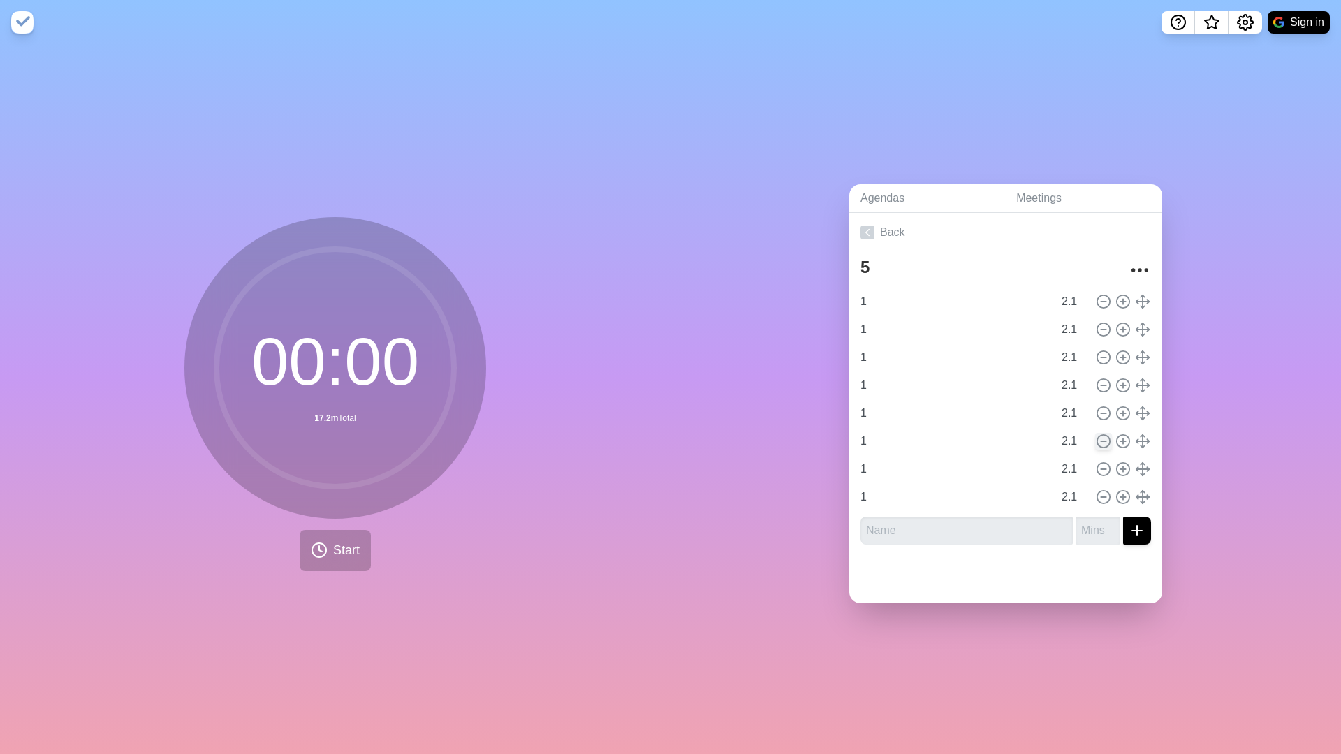
click at [1075, 433] on button at bounding box center [1103, 441] width 17 height 17
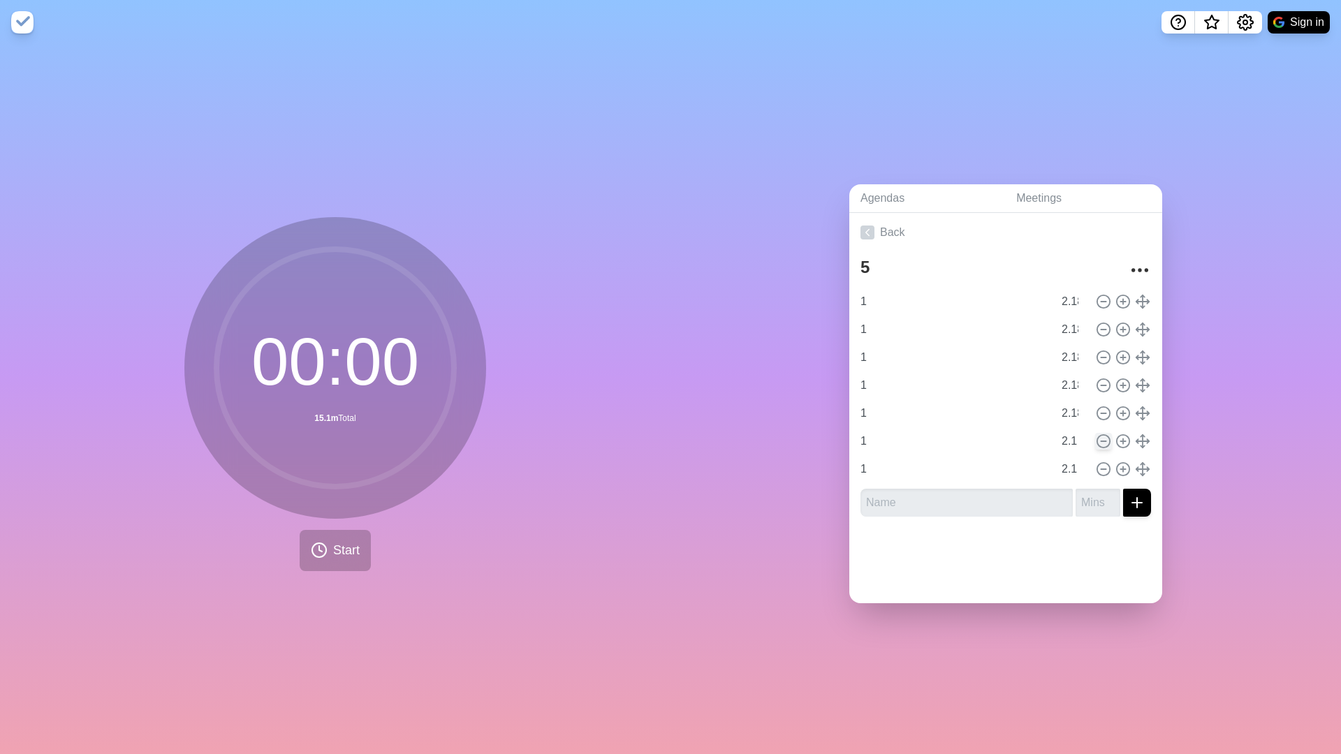
click at [1075, 433] on button at bounding box center [1103, 441] width 17 height 17
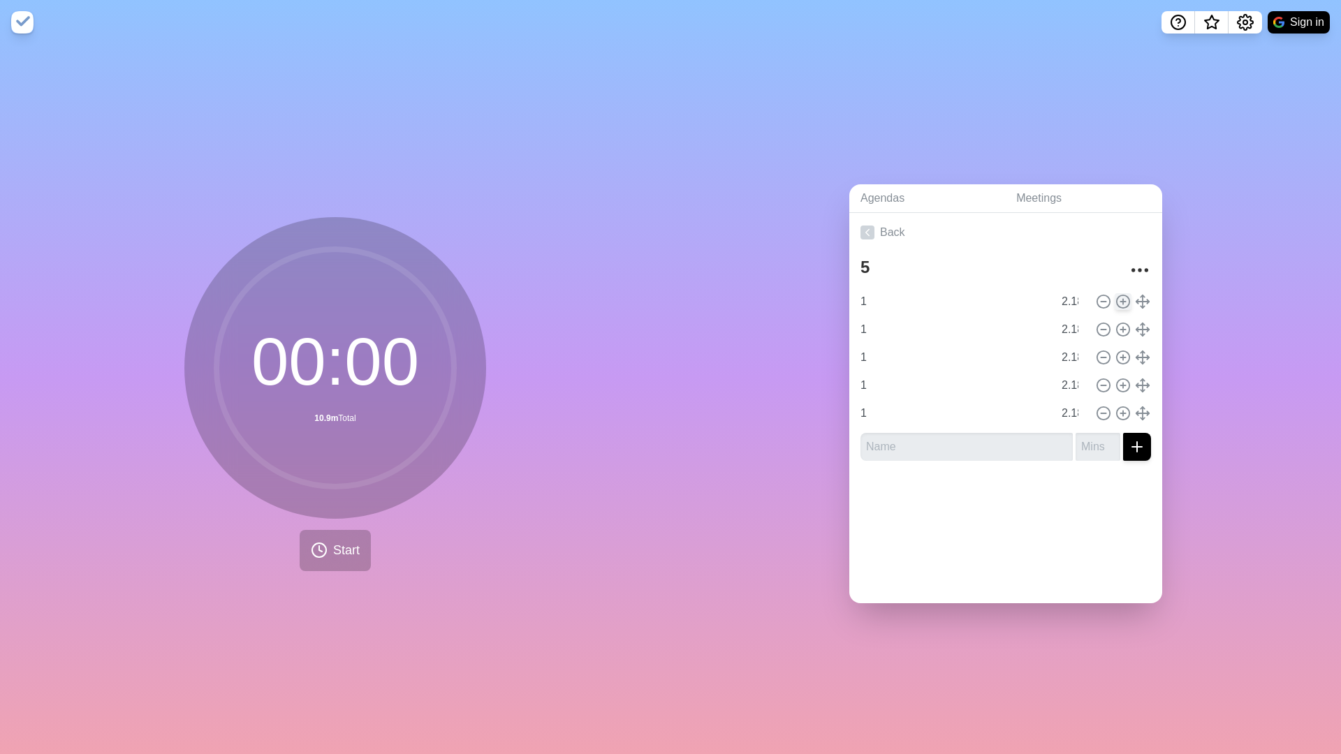
click at [1075, 298] on icon at bounding box center [1123, 301] width 15 height 15
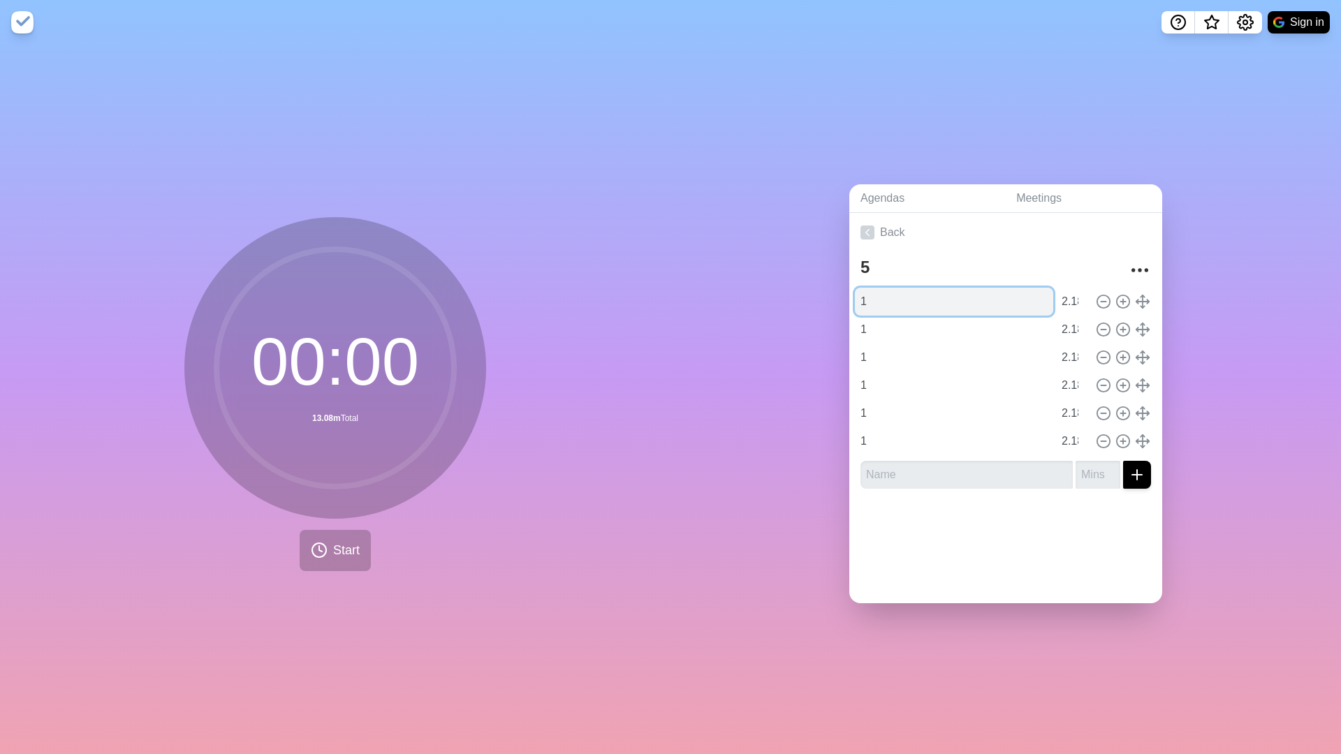
click at [891, 295] on input "1" at bounding box center [954, 302] width 198 height 28
type input "Buff"
click at [962, 509] on div at bounding box center [1005, 528] width 313 height 56
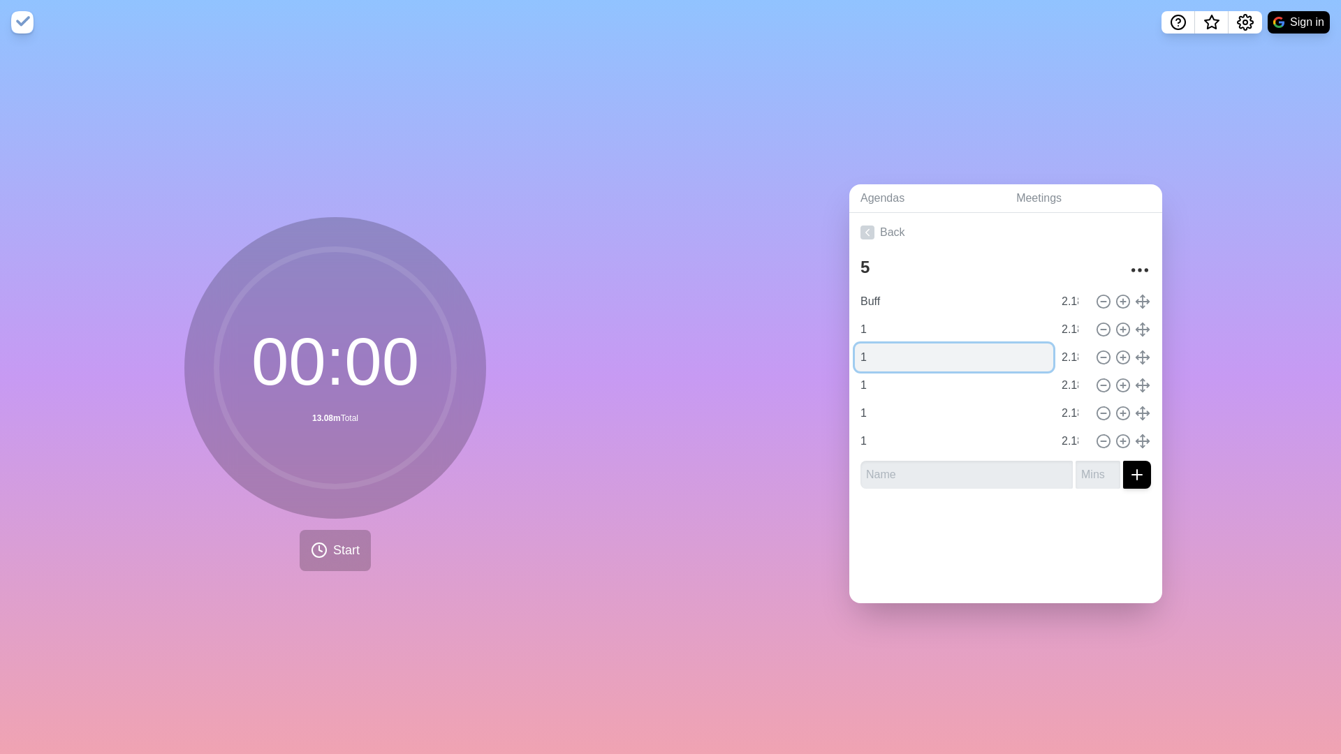
click at [880, 355] on input "1" at bounding box center [954, 358] width 198 height 28
type input "2"
click at [880, 385] on input "1" at bounding box center [954, 386] width 198 height 28
type input "3"
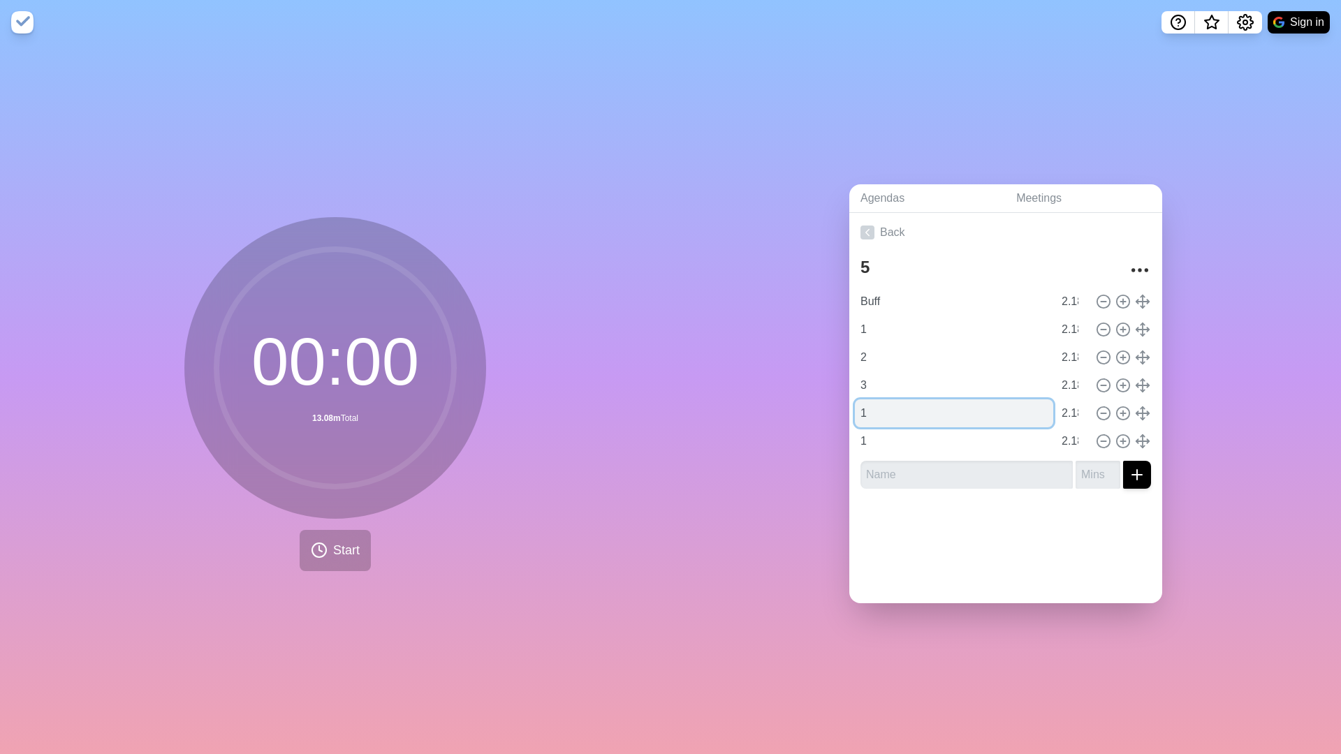
click at [920, 418] on input "1" at bounding box center [954, 414] width 198 height 28
type input "4"
click at [918, 453] on input "1" at bounding box center [954, 442] width 198 height 28
type input "5"
drag, startPoint x: 737, startPoint y: 506, endPoint x: 639, endPoint y: 507, distance: 97.8
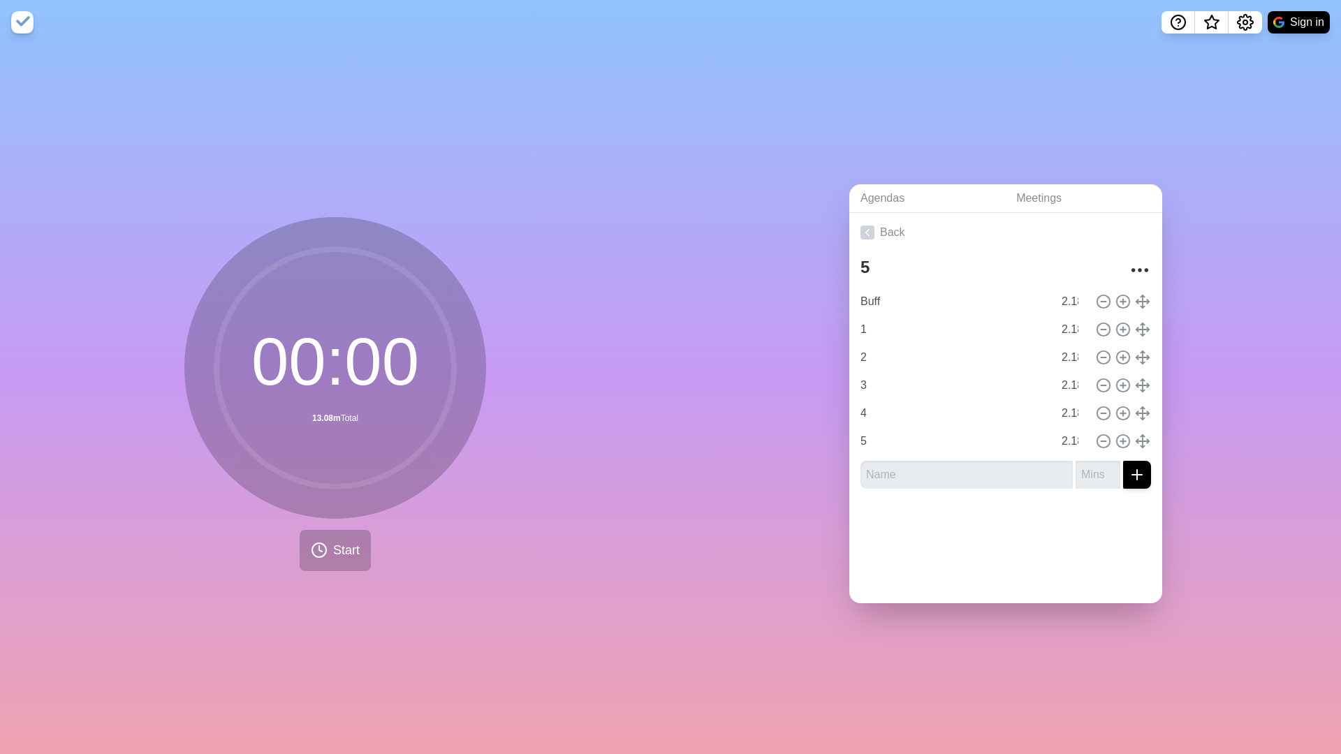
click at [713, 507] on div "Agendas Meetings Back 5 Buff 2.18 1 2.18 2 2.18 3 2.18 4 2.18 5 2.18" at bounding box center [1006, 400] width 671 height 710
click at [323, 526] on button "Start" at bounding box center [335, 550] width 71 height 41
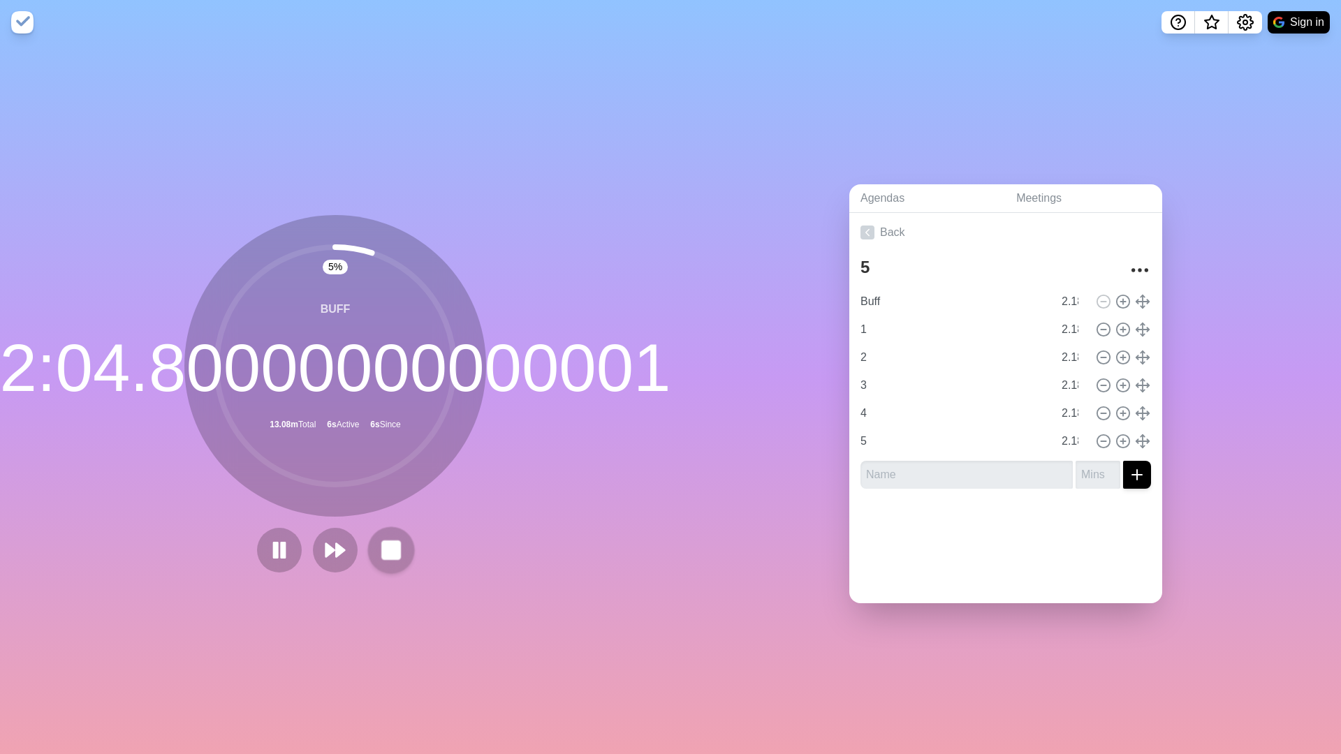
click at [385, 526] on rect at bounding box center [390, 549] width 17 height 17
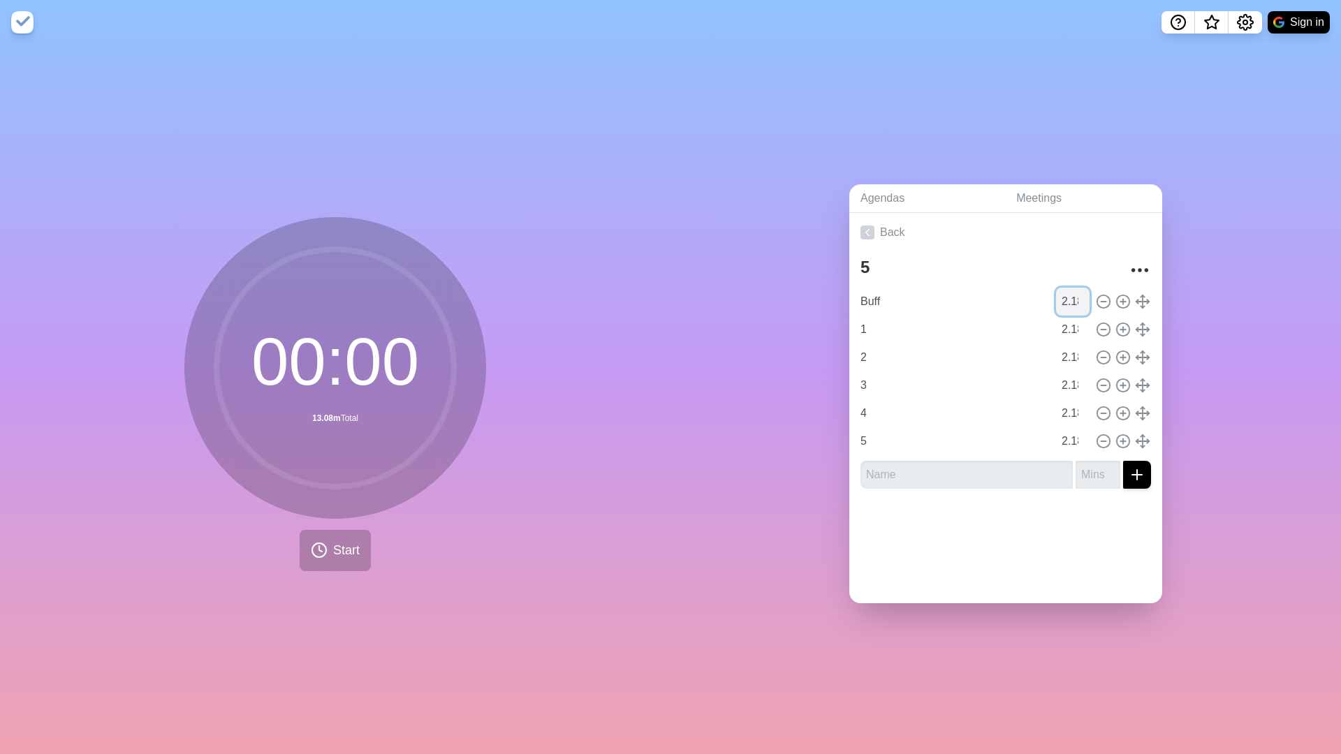
click at [1075, 302] on input "2.18" at bounding box center [1073, 302] width 34 height 28
type input "2.15"
click at [618, 502] on div "00 : 00 13.08m Total Start" at bounding box center [335, 400] width 671 height 710
click at [337, 526] on span "Start" at bounding box center [346, 550] width 27 height 19
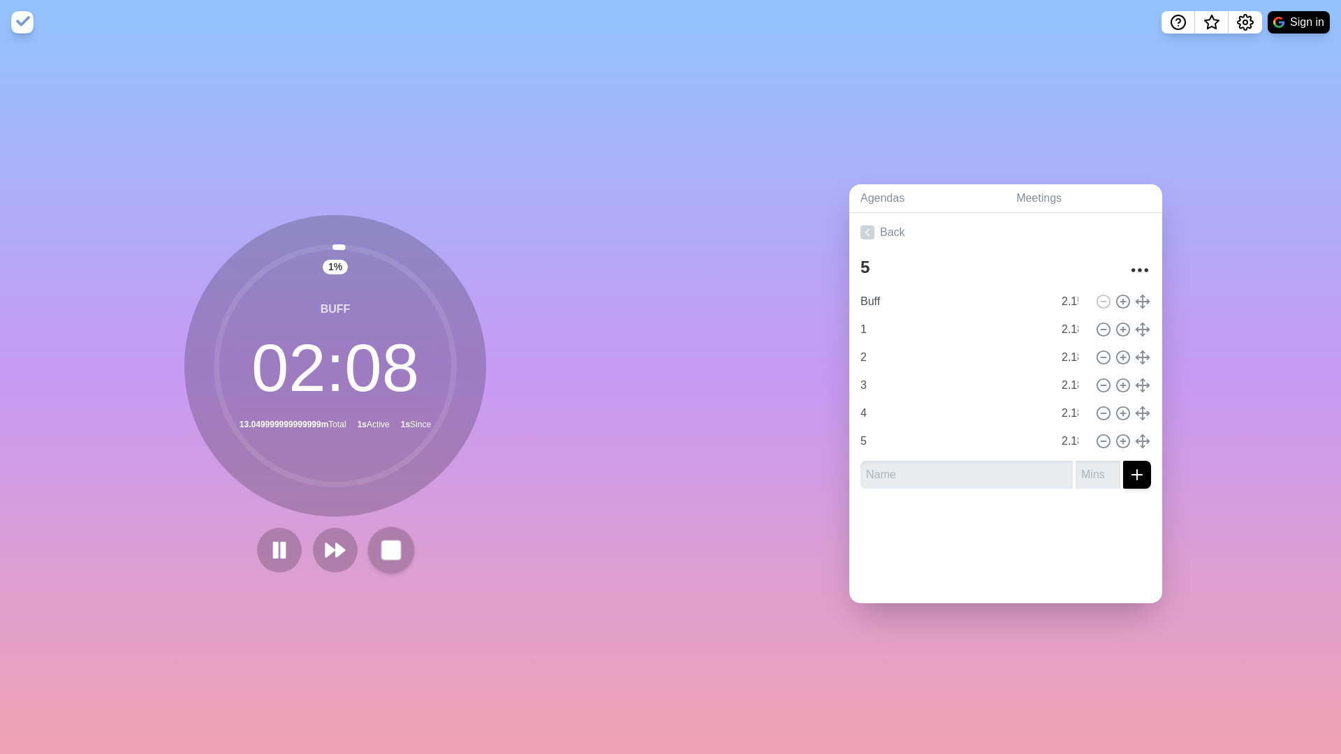
drag, startPoint x: 379, startPoint y: 557, endPoint x: 397, endPoint y: 555, distance: 19.0
click at [389, 526] on button at bounding box center [390, 550] width 47 height 47
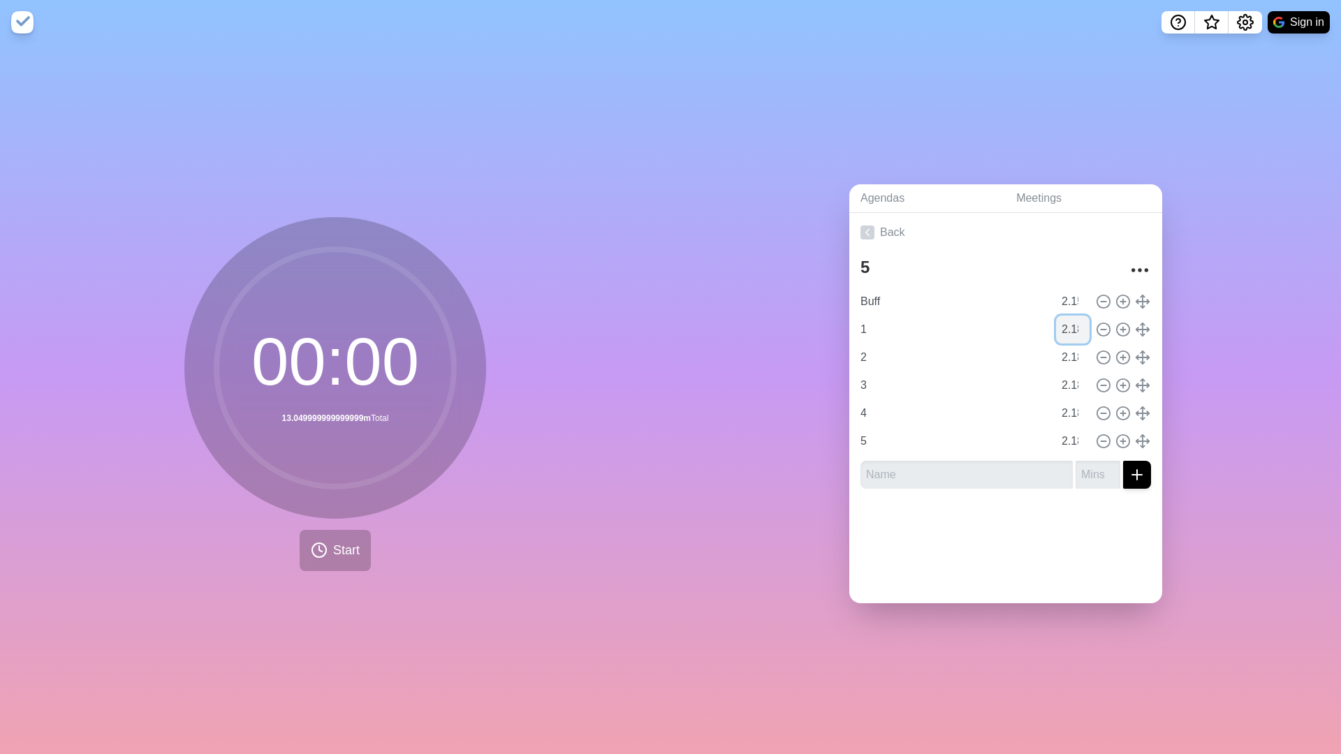
click at [1075, 333] on input "2.18" at bounding box center [1073, 330] width 34 height 28
type input "2.15"
click at [1075, 359] on input "2.18" at bounding box center [1073, 358] width 34 height 28
type input "2.15"
click at [1075, 384] on input "2.18" at bounding box center [1073, 386] width 34 height 28
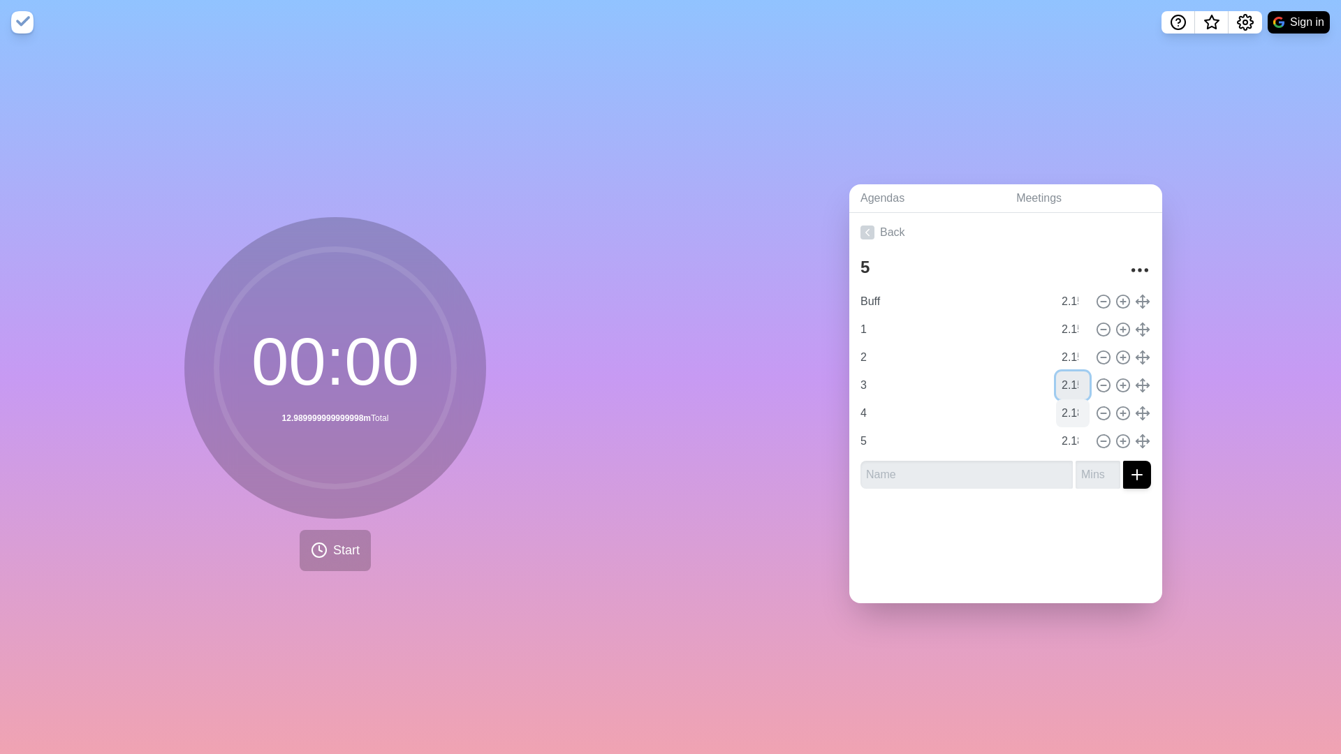
type input "2.15"
click at [1075, 408] on input "2.18" at bounding box center [1073, 414] width 34 height 28
type input "2.15"
click at [1075, 439] on input "2.18" at bounding box center [1073, 442] width 34 height 28
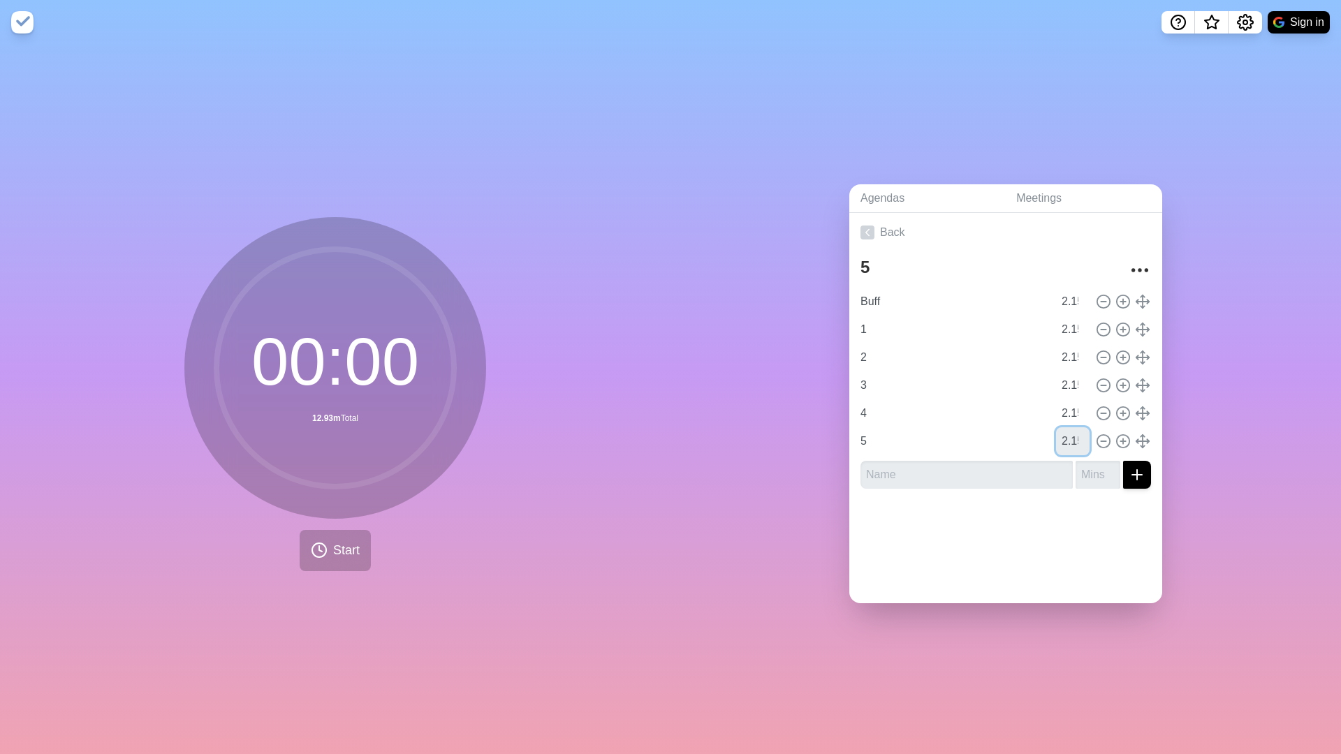
type input "2.15"
drag, startPoint x: 1241, startPoint y: 360, endPoint x: 1294, endPoint y: 274, distance: 101.6
click at [1075, 342] on div "Agendas Meetings Back 5 Buff 2.15 1 2.15 2 2.15 3 2.15 4 2.15 5 2.15" at bounding box center [1006, 400] width 671 height 710
click at [1075, 21] on icon "Settings" at bounding box center [1245, 22] width 15 height 15
click at [1075, 65] on div "Preferences" at bounding box center [1202, 53] width 121 height 28
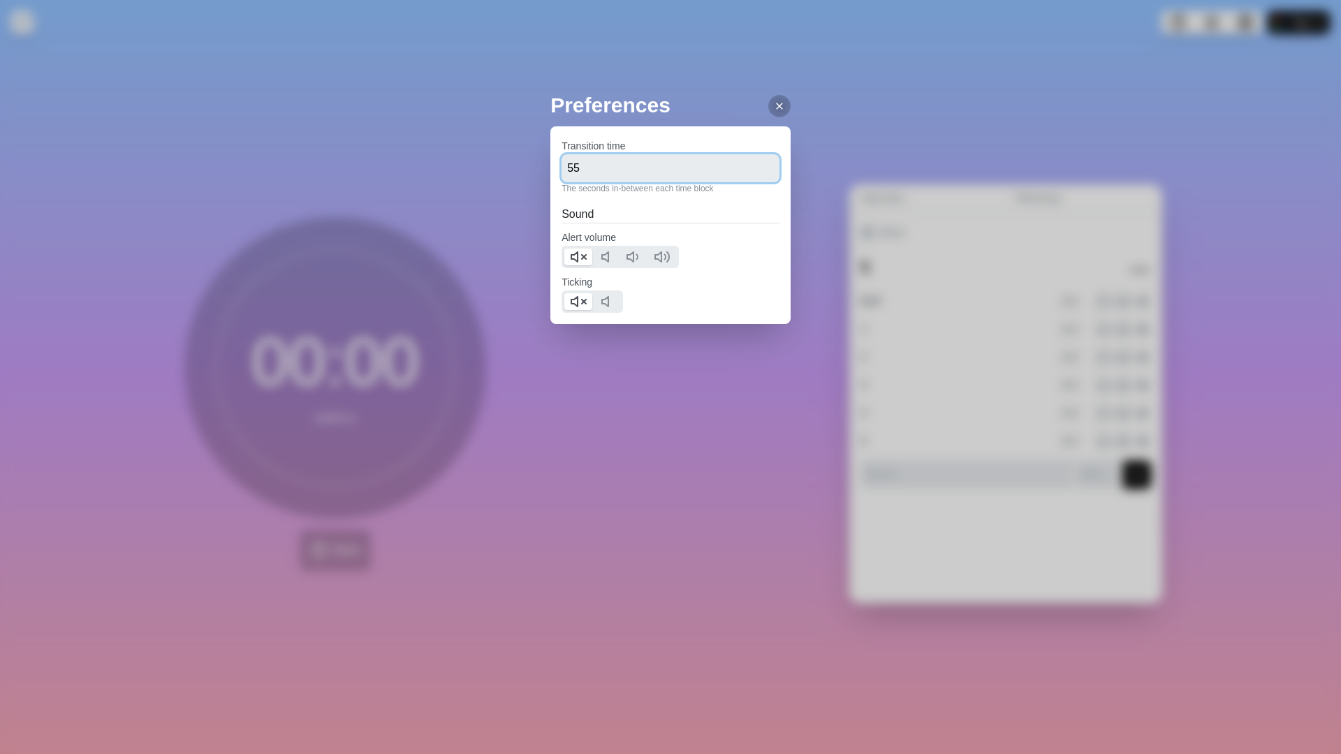
click at [567, 171] on input "55" at bounding box center [671, 168] width 218 height 28
type input "45"
click at [578, 401] on div "Preferences Transition time 45 The seconds in-between each time block Sound Ale…" at bounding box center [670, 377] width 1341 height 754
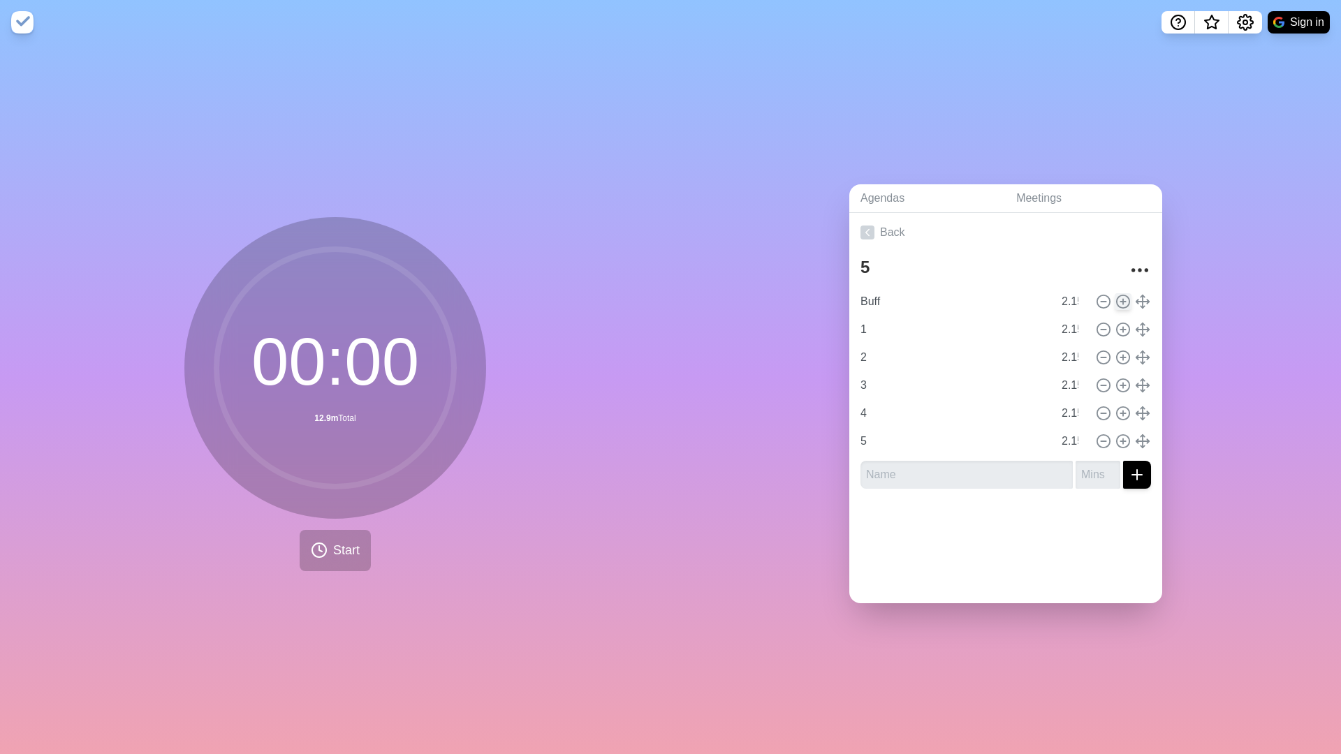
click at [1075, 304] on icon at bounding box center [1123, 301] width 15 height 15
type input "Buff"
type input "1"
type input "2"
type input "3"
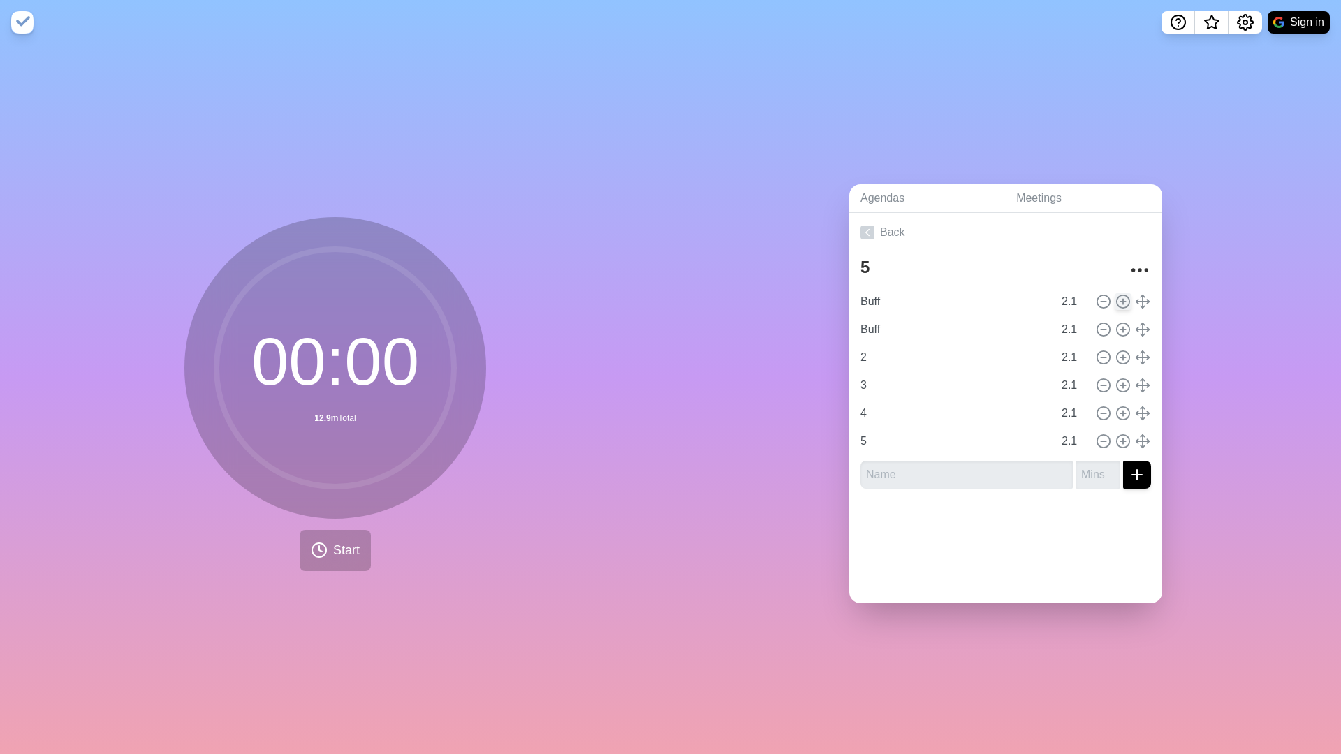
type input "4"
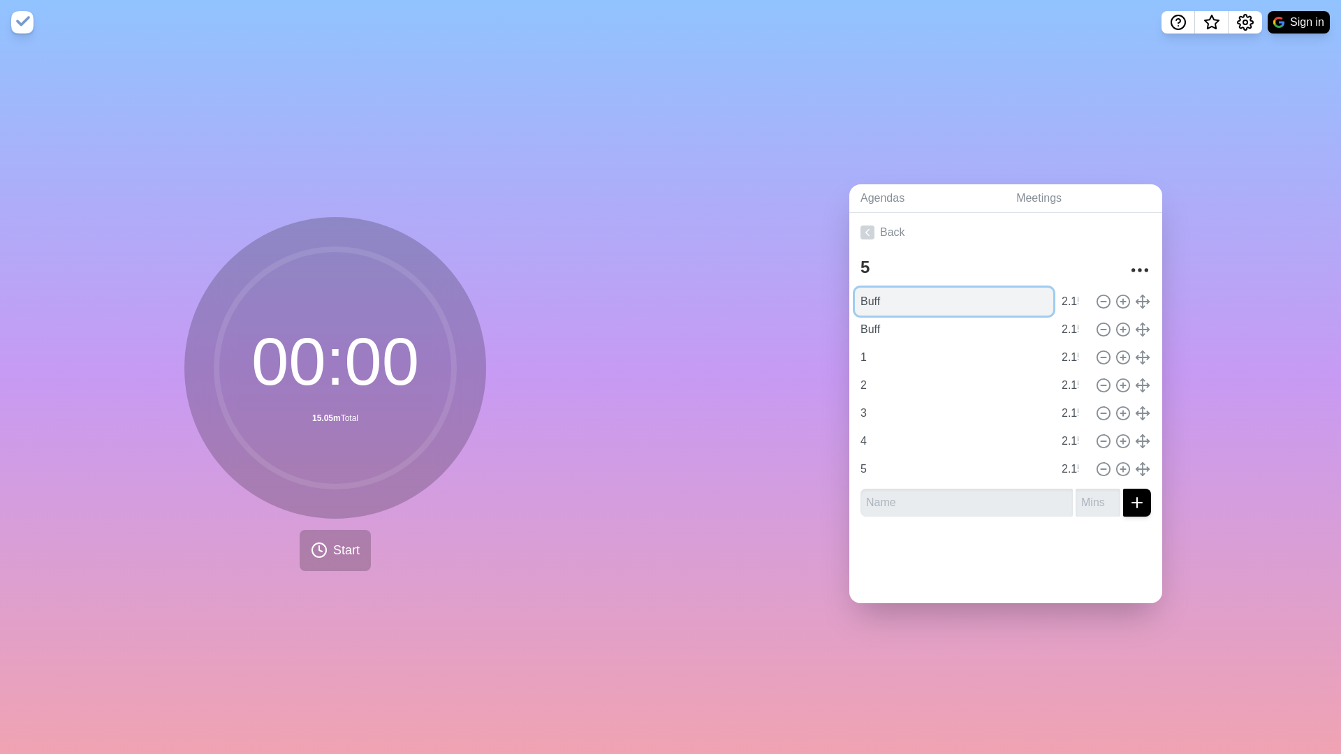
click at [934, 304] on input "Buff" at bounding box center [954, 302] width 198 height 28
type input "B"
click at [785, 353] on div "Agendas Meetings Back 5 Buff 2.15 Buff 2.15 1 2.15 2 2.15 3 2.15 4 2.15 5 2.15" at bounding box center [1006, 400] width 671 height 710
click at [897, 296] on input "Buff" at bounding box center [954, 302] width 198 height 28
type input "B"
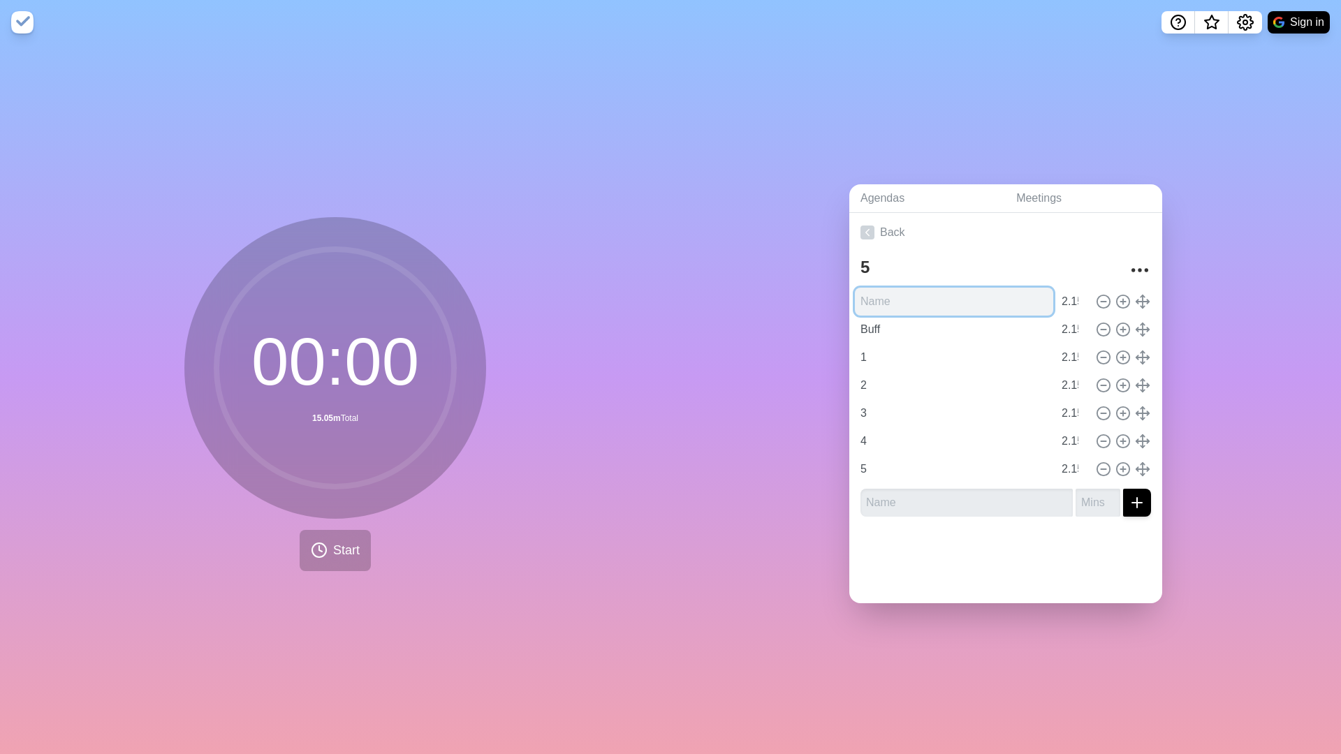
type input "_"
click at [793, 372] on div "Agendas Meetings Back 5 _ 2.15 Buff 2.15 1 2.15 2 2.15 3 2.15 4 2.15 5 2.15" at bounding box center [1006, 400] width 671 height 710
click at [1075, 299] on input "2.15" at bounding box center [1073, 302] width 34 height 28
type input "2.1"
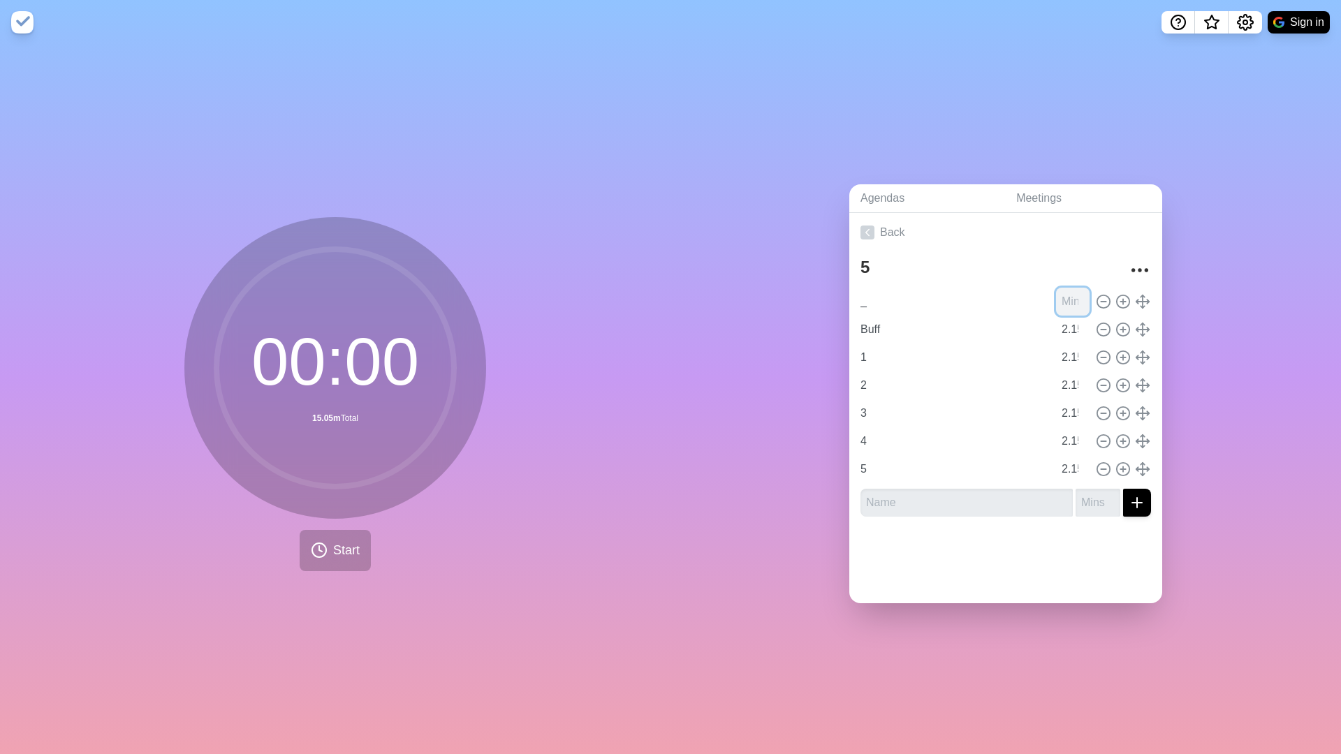
type input "2"
type input "1"
type input "1.1"
drag, startPoint x: 775, startPoint y: 402, endPoint x: 656, endPoint y: 432, distance: 122.3
click at [743, 411] on div "Agendas Meetings Back 5 _ 1.1 Buff 2.15 1 2.15 2 2.15 3 2.15 4 2.15 5 2.15" at bounding box center [1006, 400] width 671 height 710
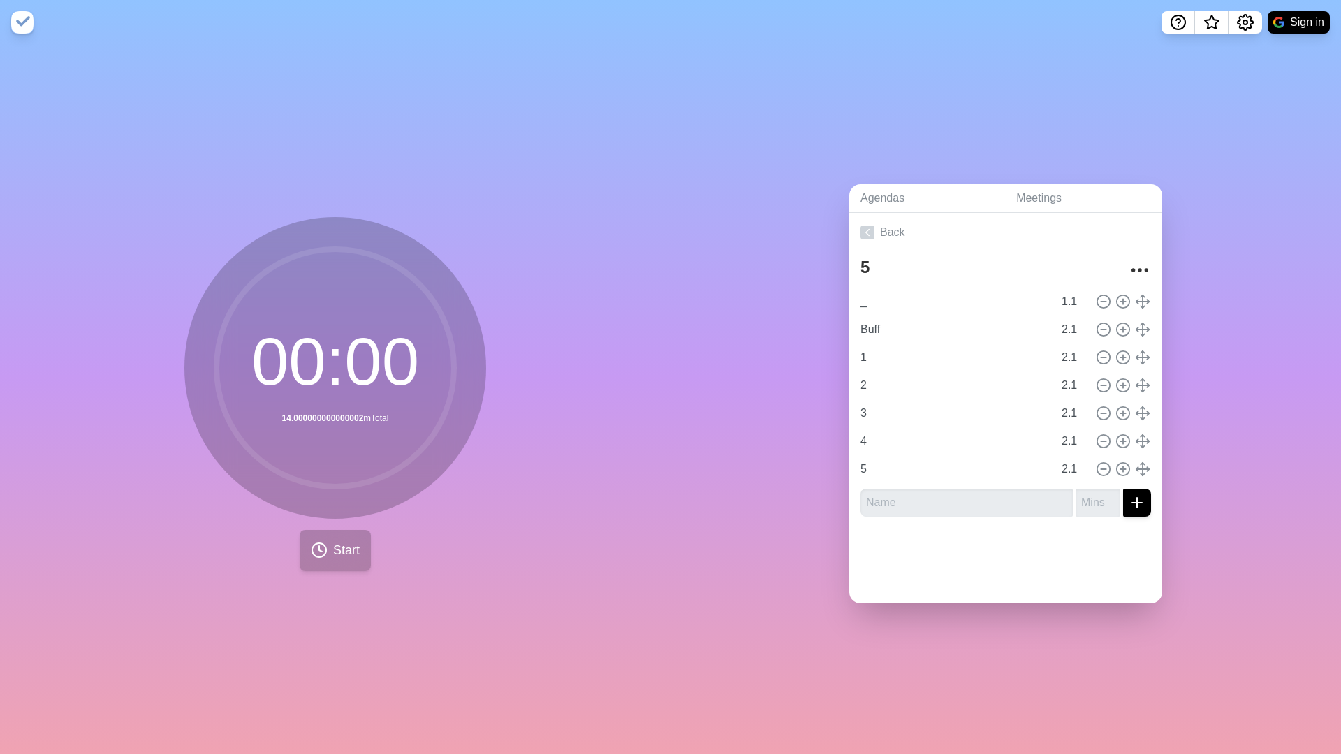
click at [361, 526] on button "Start" at bounding box center [335, 550] width 71 height 41
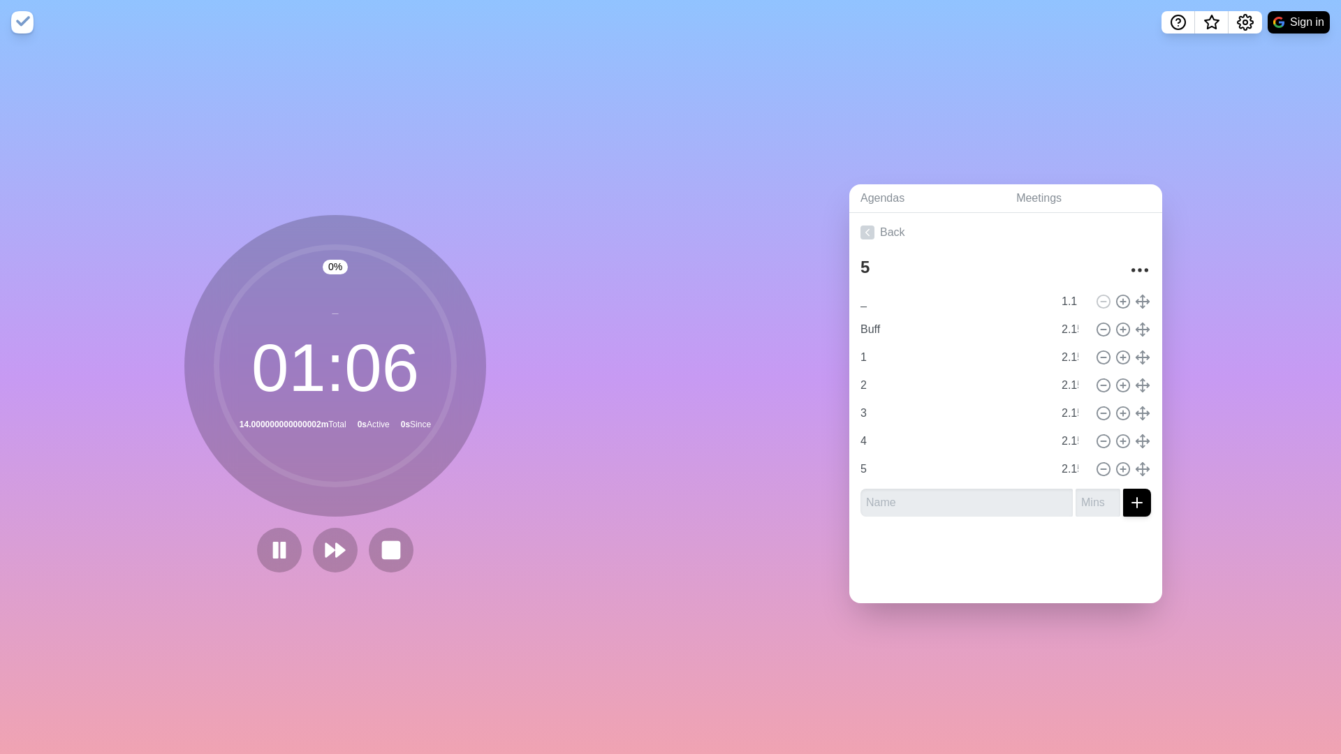
click at [358, 526] on div at bounding box center [335, 550] width 168 height 45
click at [404, 526] on button at bounding box center [390, 550] width 47 height 47
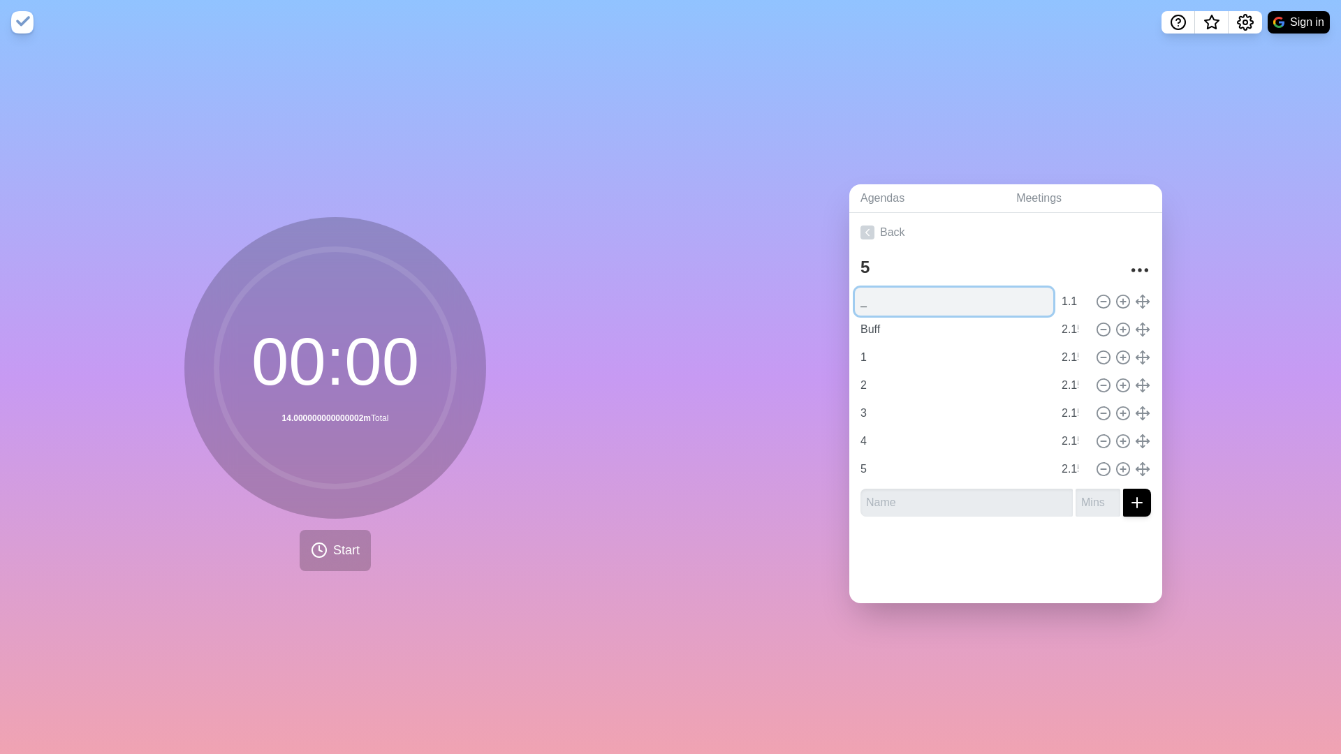
click at [880, 297] on input "_" at bounding box center [954, 302] width 198 height 28
type input "Buff"
drag, startPoint x: 690, startPoint y: 307, endPoint x: 669, endPoint y: 309, distance: 21.1
click at [679, 307] on div "Agendas Meetings Back 5 Buff 1.1 Buff 2.15 1 2.15 2 2.15 3 2.15 4 2.15 5 2.15" at bounding box center [1006, 400] width 671 height 710
click at [340, 526] on span "Start" at bounding box center [346, 550] width 27 height 19
